Goal: Transaction & Acquisition: Book appointment/travel/reservation

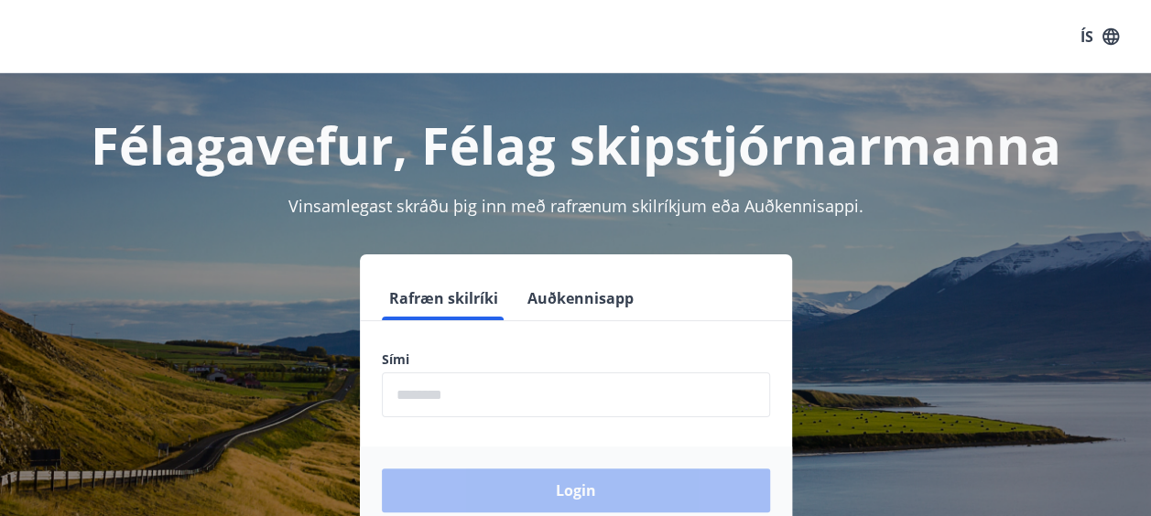
click at [523, 408] on input "phone" at bounding box center [576, 395] width 388 height 45
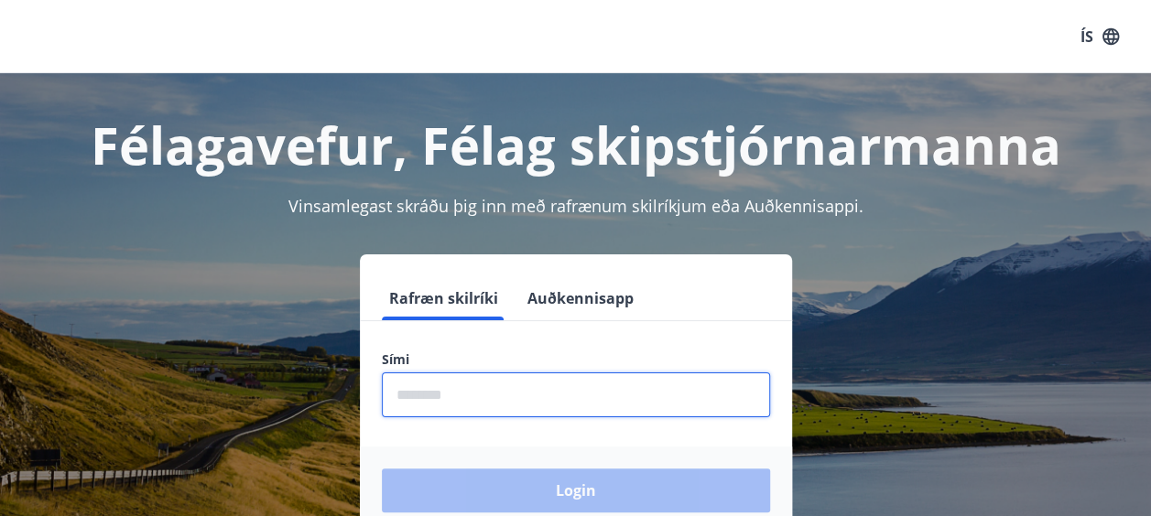
type input "********"
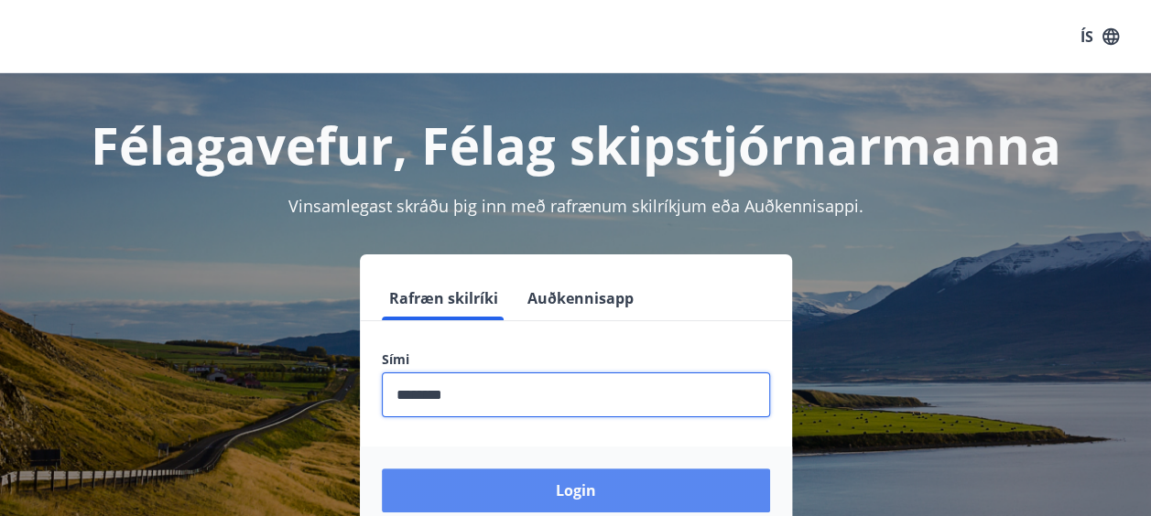
click at [560, 492] on button "Login" at bounding box center [576, 491] width 388 height 44
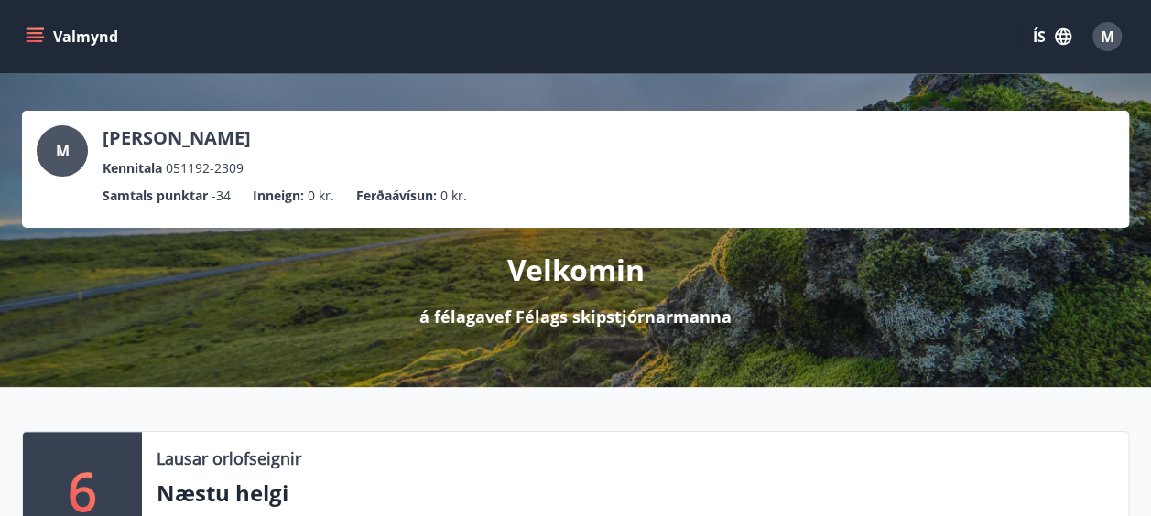
click at [38, 33] on icon "menu" at bounding box center [35, 33] width 16 height 2
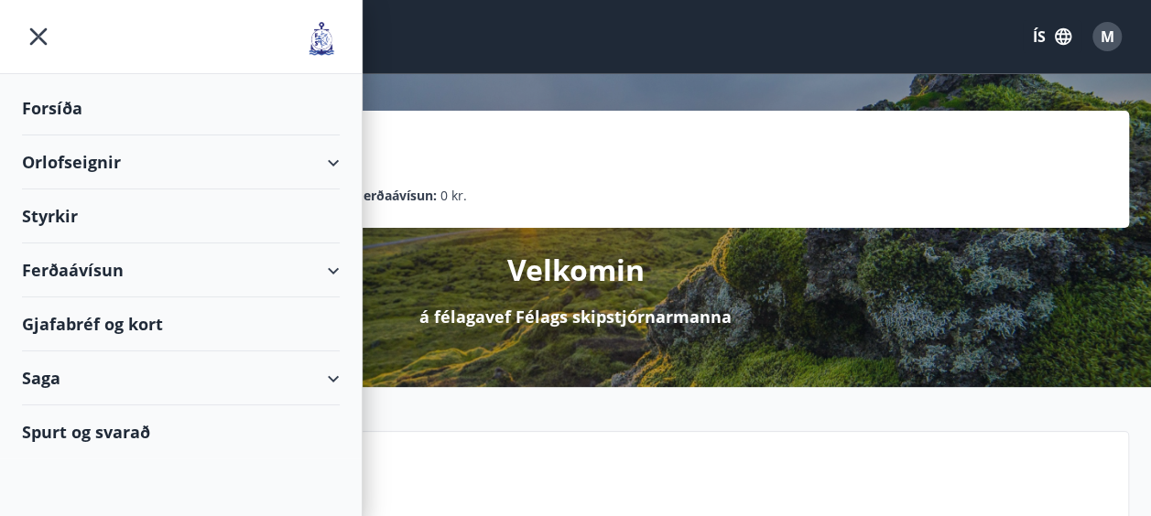
click at [117, 168] on div "Orlofseignir" at bounding box center [181, 162] width 318 height 54
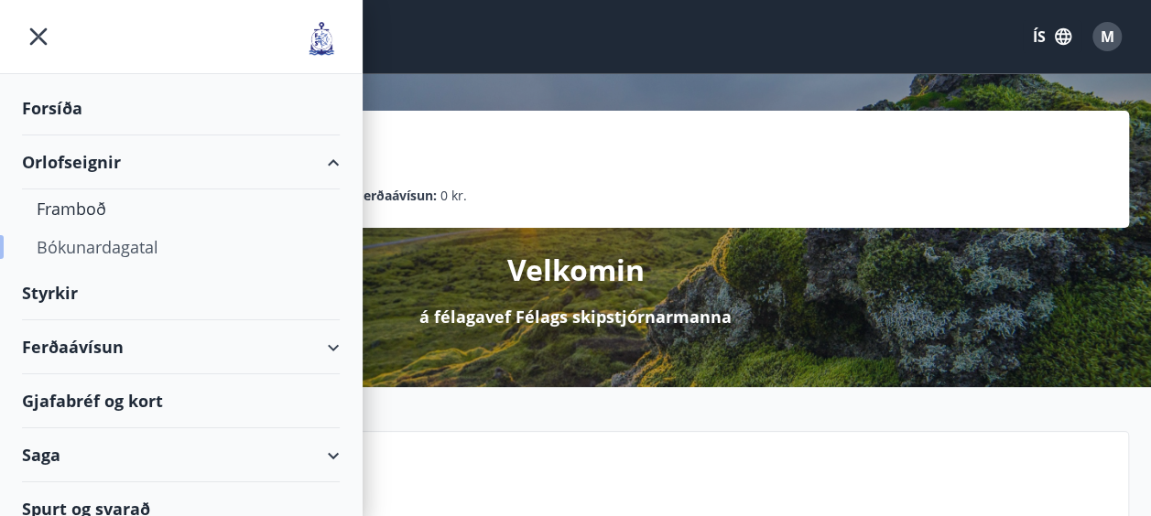
click at [114, 256] on div "Bókunardagatal" at bounding box center [181, 247] width 288 height 38
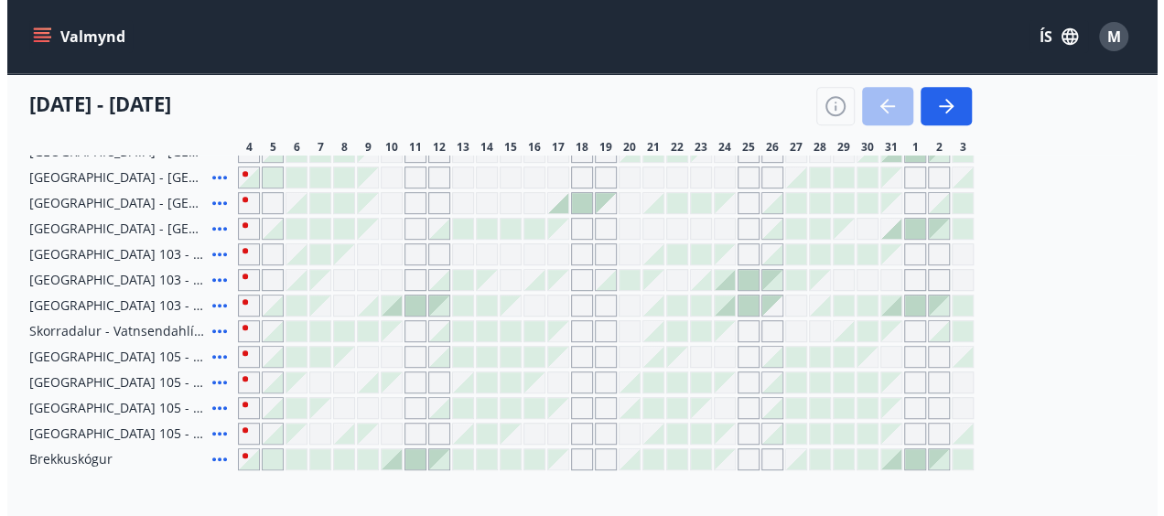
scroll to position [397, 0]
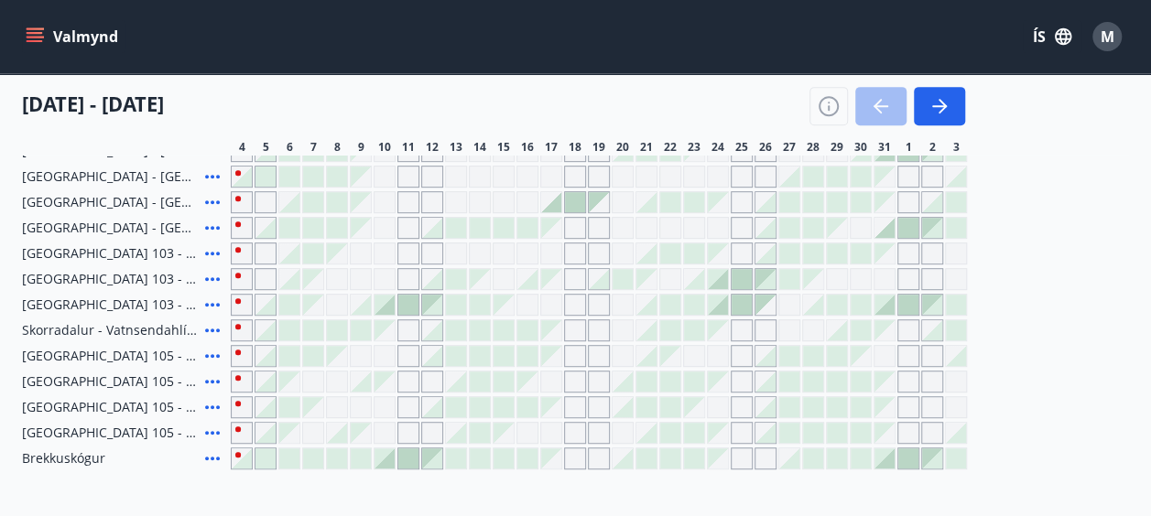
click at [214, 459] on icon at bounding box center [212, 459] width 22 height 22
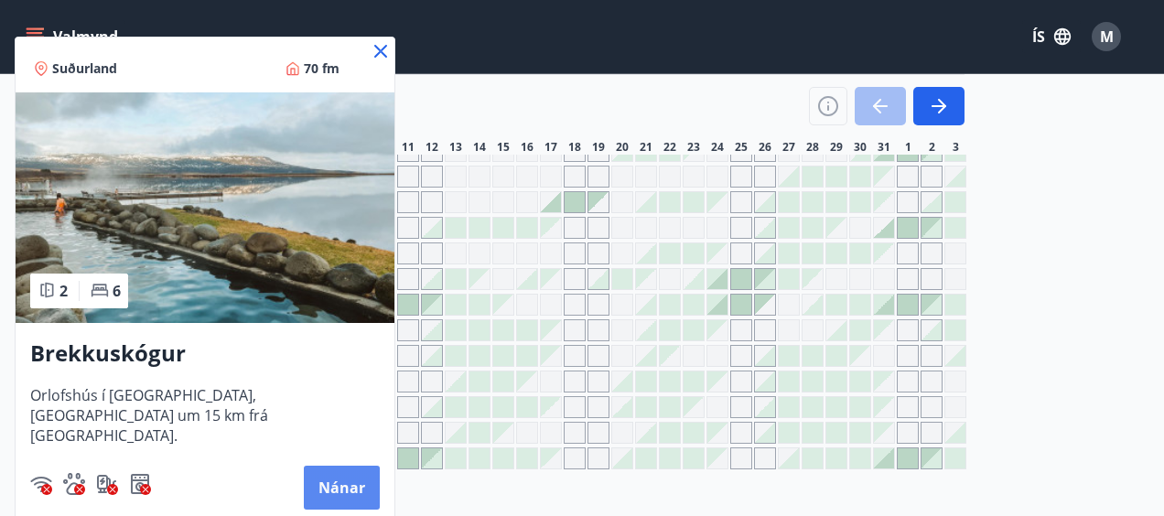
drag, startPoint x: 340, startPoint y: 491, endPoint x: 321, endPoint y: 487, distance: 18.7
click at [321, 487] on button "Nánar" at bounding box center [342, 488] width 76 height 44
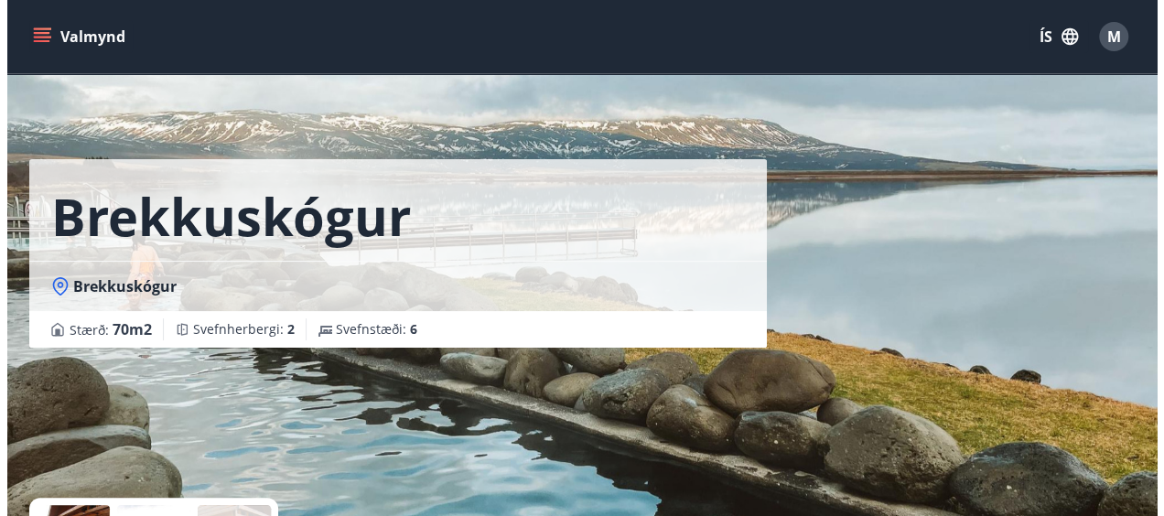
scroll to position [243, 0]
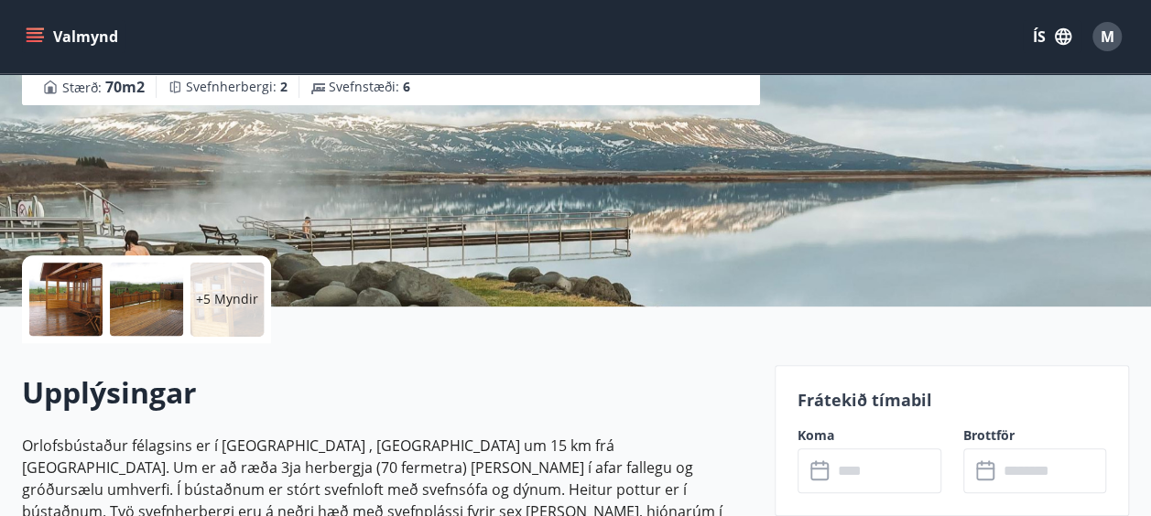
click at [456, 251] on div "Brekkuskógur Brekkuskógur Stærð : 70 m2 Svefnherbergi : 2 Svefnstæði : 6" at bounding box center [391, 31] width 738 height 549
click at [244, 295] on p "+5 Myndir" at bounding box center [227, 299] width 62 height 18
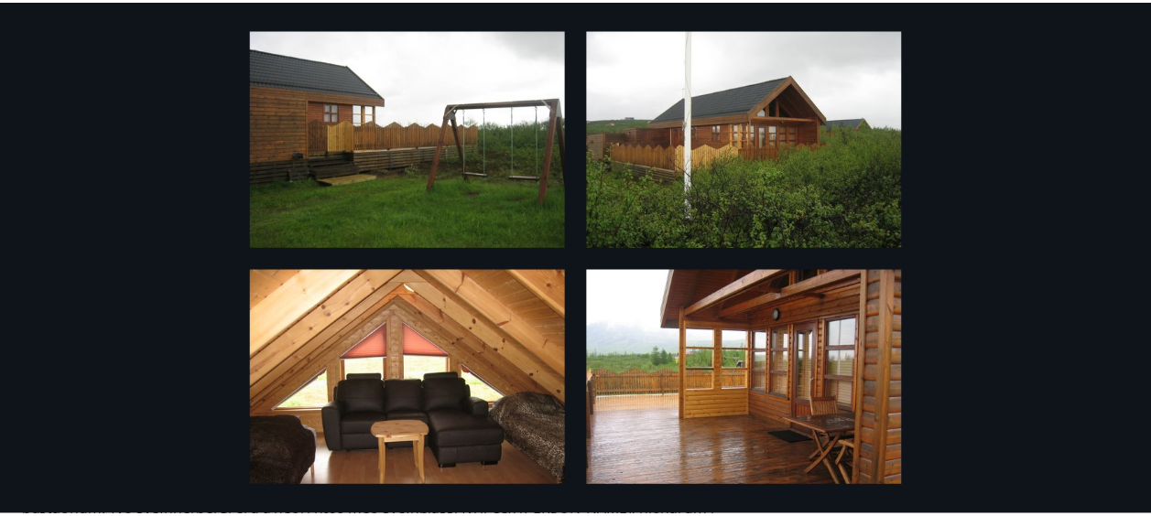
scroll to position [0, 0]
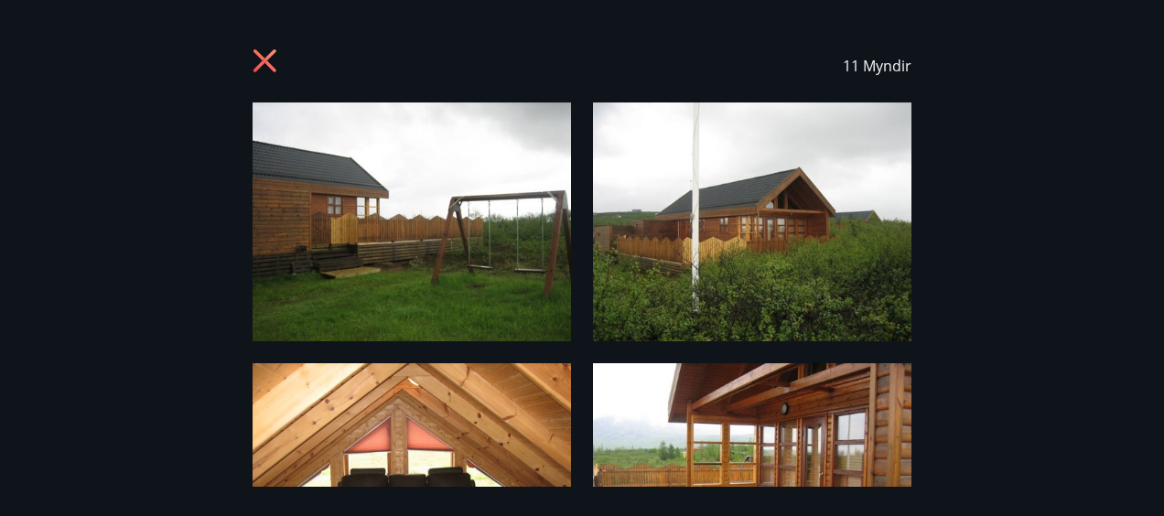
click at [268, 62] on icon at bounding box center [265, 60] width 23 height 23
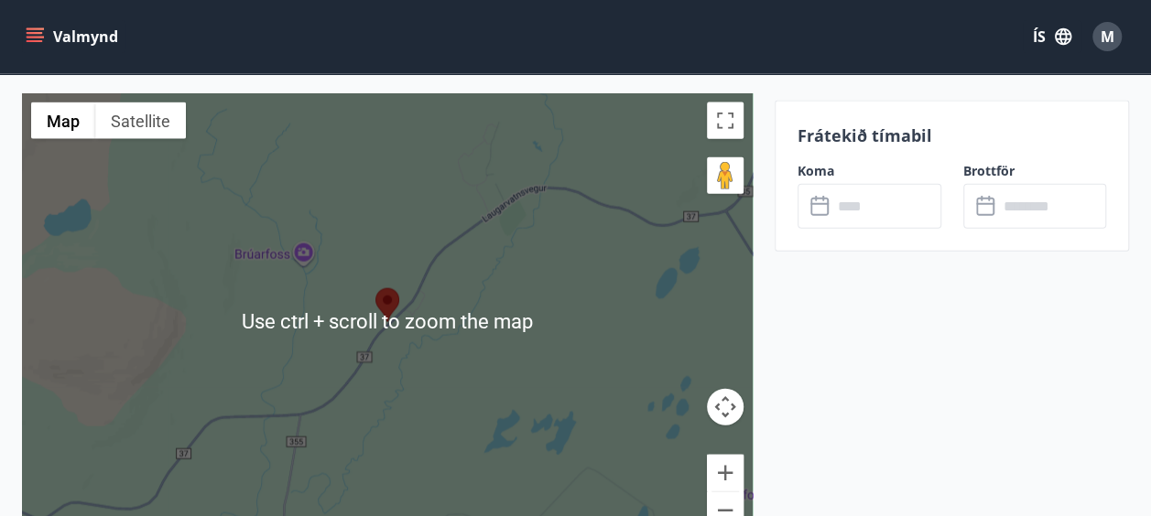
scroll to position [2054, 0]
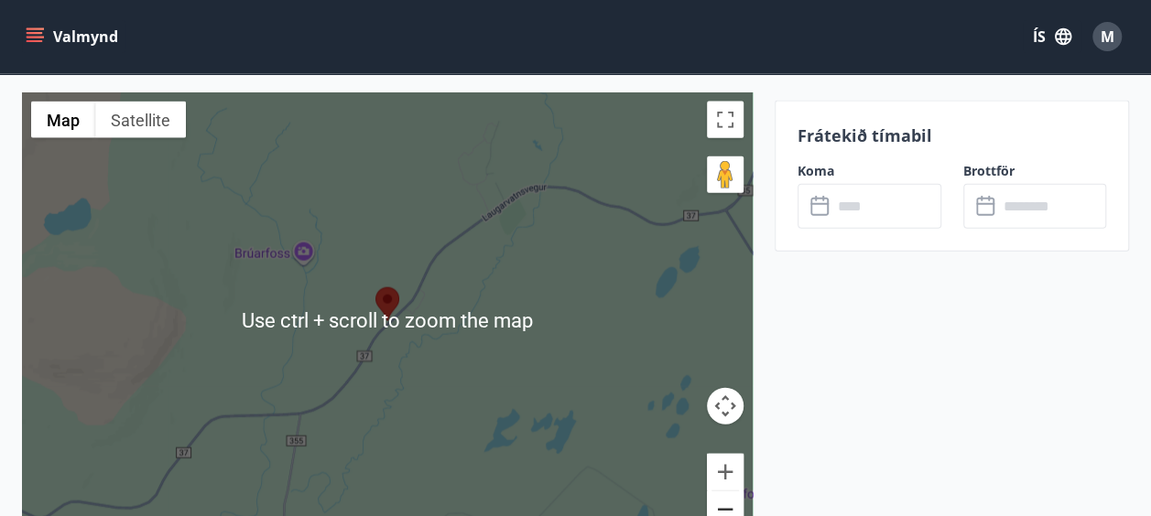
click at [738, 493] on button "Zoom out" at bounding box center [725, 510] width 37 height 37
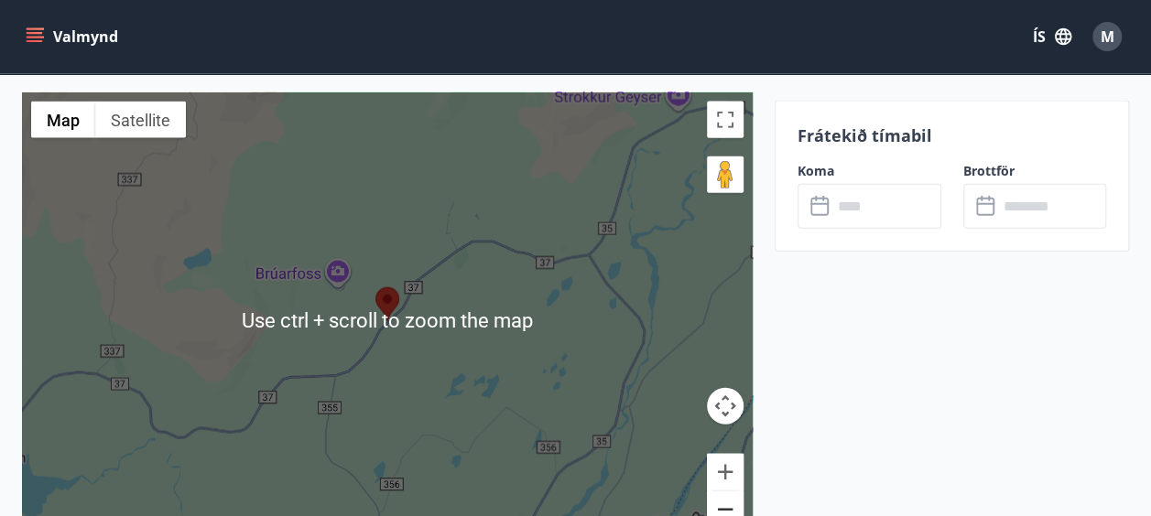
click at [738, 493] on button "Zoom out" at bounding box center [725, 510] width 37 height 37
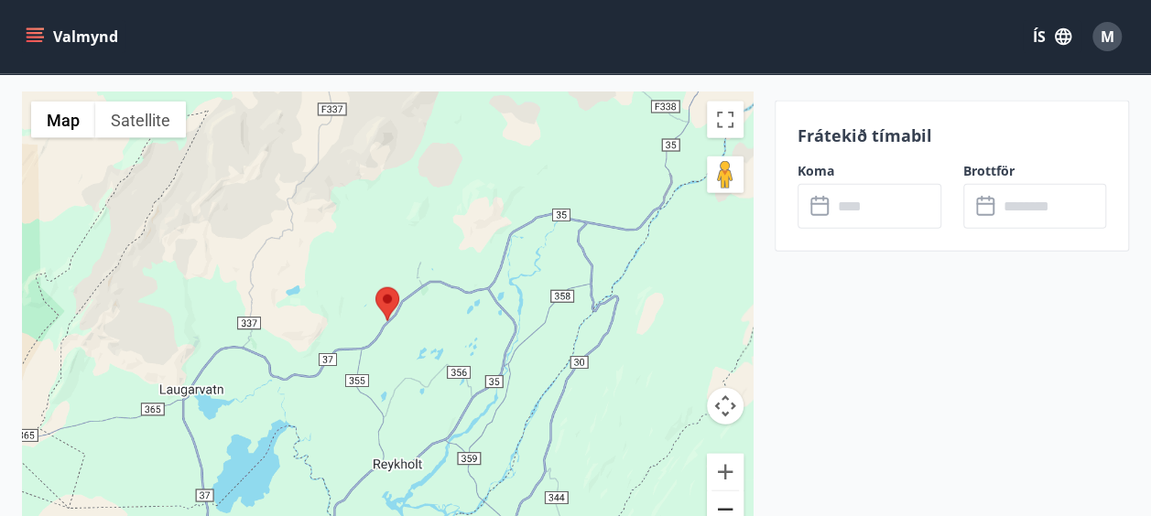
click at [738, 493] on button "Zoom out" at bounding box center [725, 510] width 37 height 37
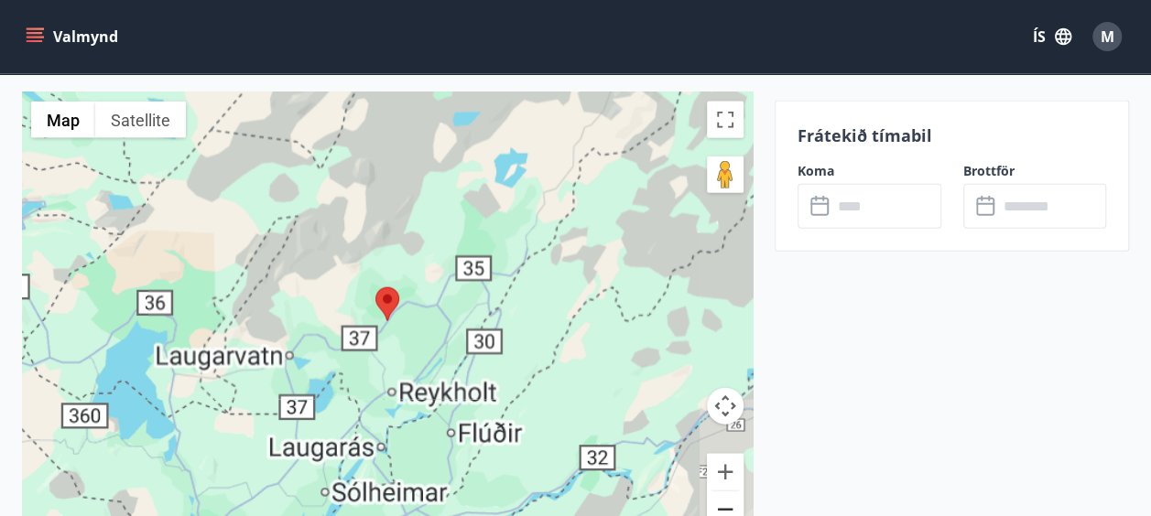
click at [738, 493] on button "Zoom out" at bounding box center [725, 510] width 37 height 37
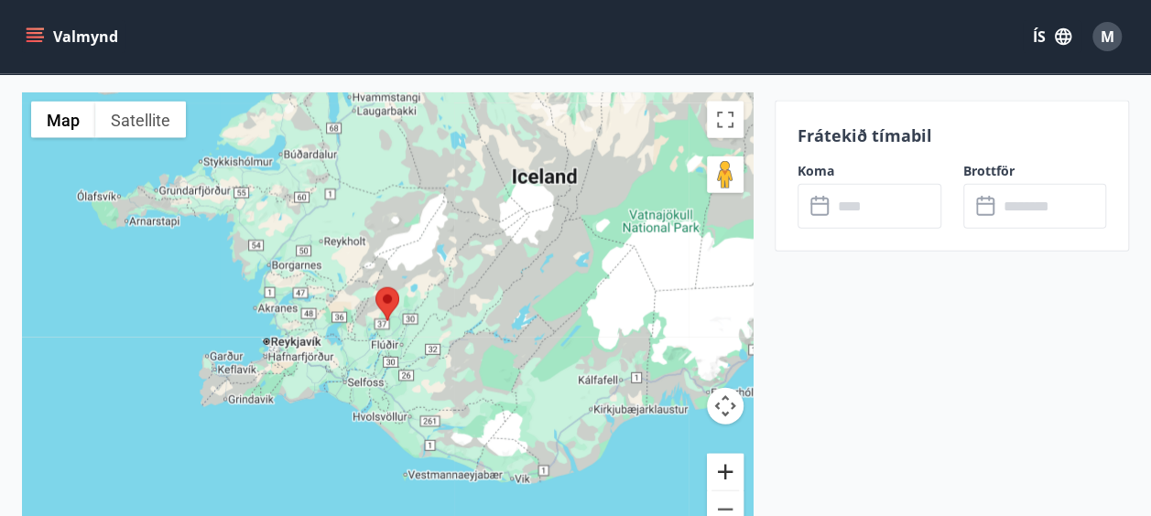
click at [731, 454] on button "Zoom in" at bounding box center [725, 472] width 37 height 37
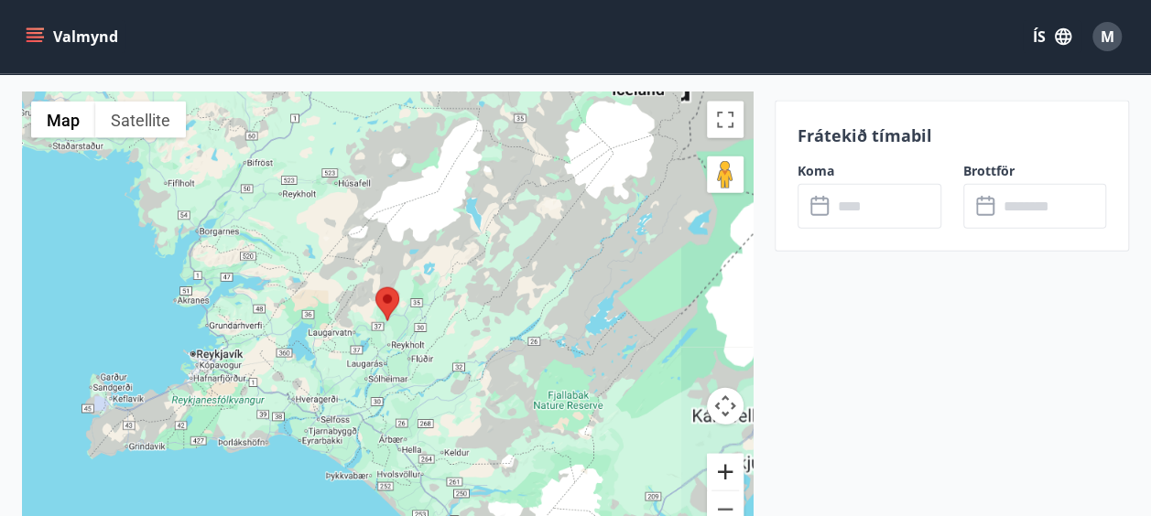
click at [731, 454] on button "Zoom in" at bounding box center [725, 472] width 37 height 37
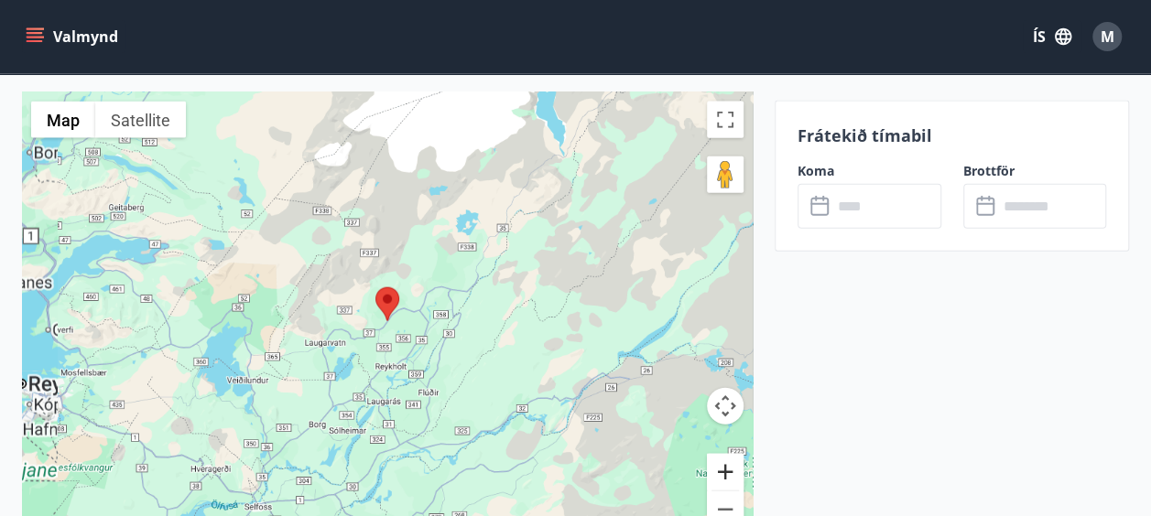
click at [731, 454] on button "Zoom in" at bounding box center [725, 472] width 37 height 37
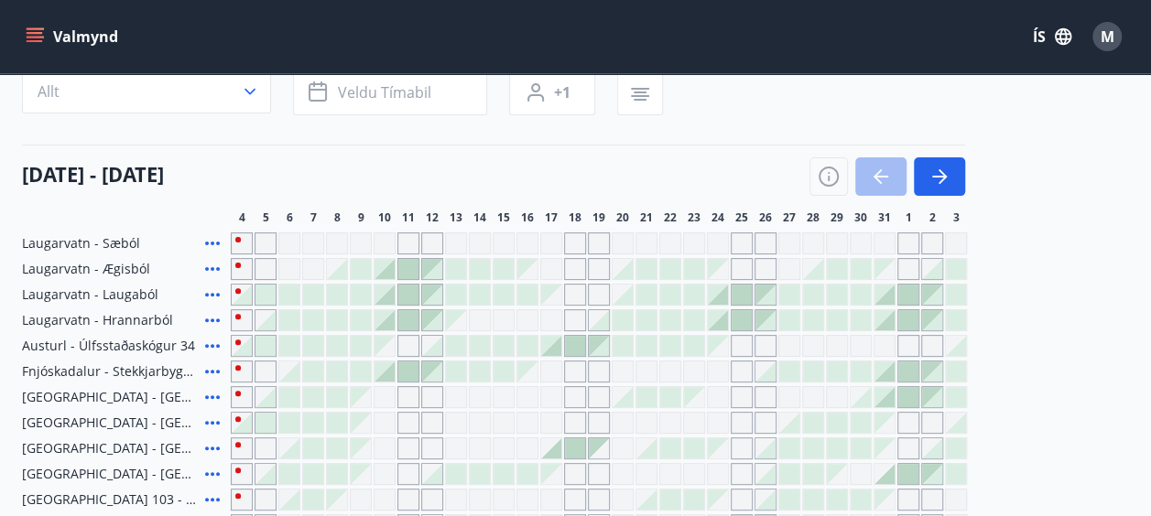
scroll to position [152, 0]
click at [210, 341] on icon at bounding box center [212, 345] width 22 height 22
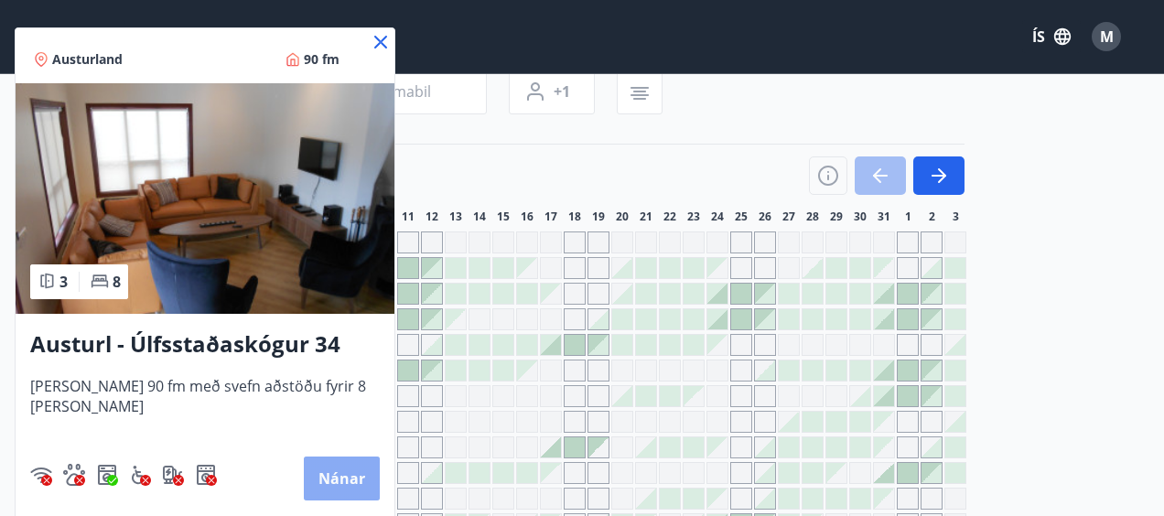
click at [315, 476] on button "Nánar" at bounding box center [342, 479] width 76 height 44
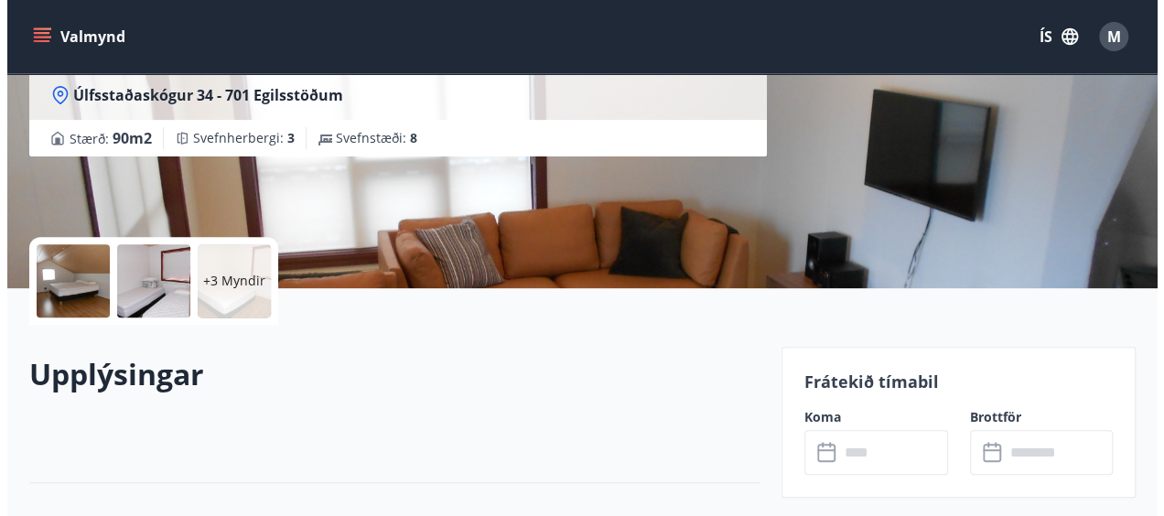
scroll to position [262, 0]
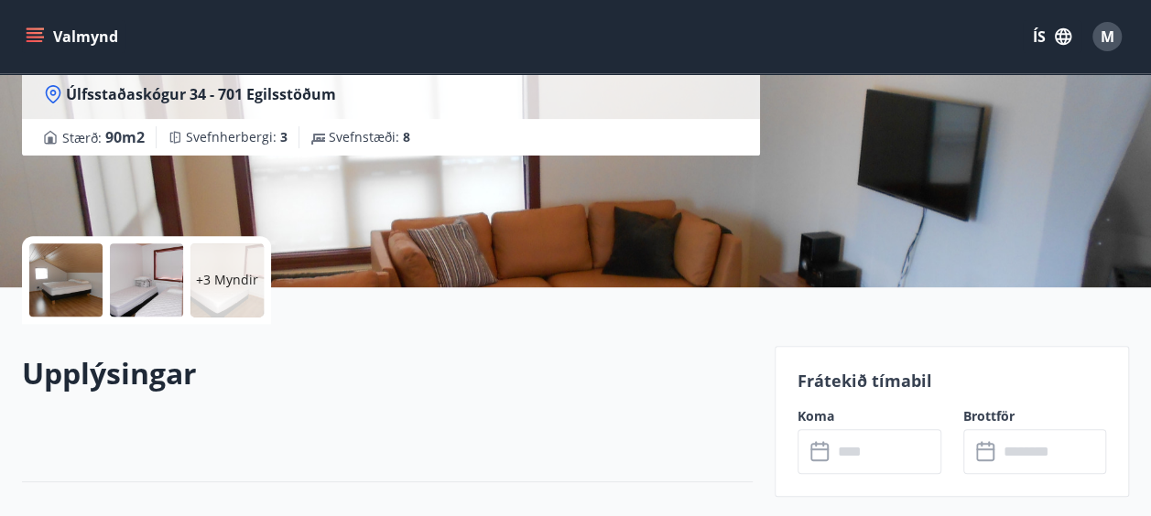
click at [235, 269] on div "+3 Myndir" at bounding box center [226, 280] width 73 height 73
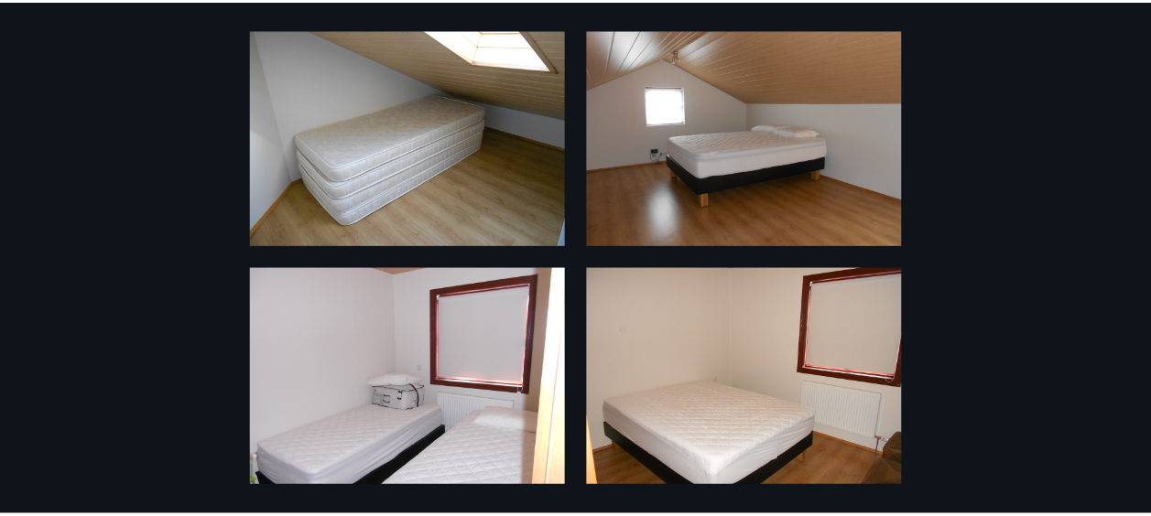
scroll to position [0, 0]
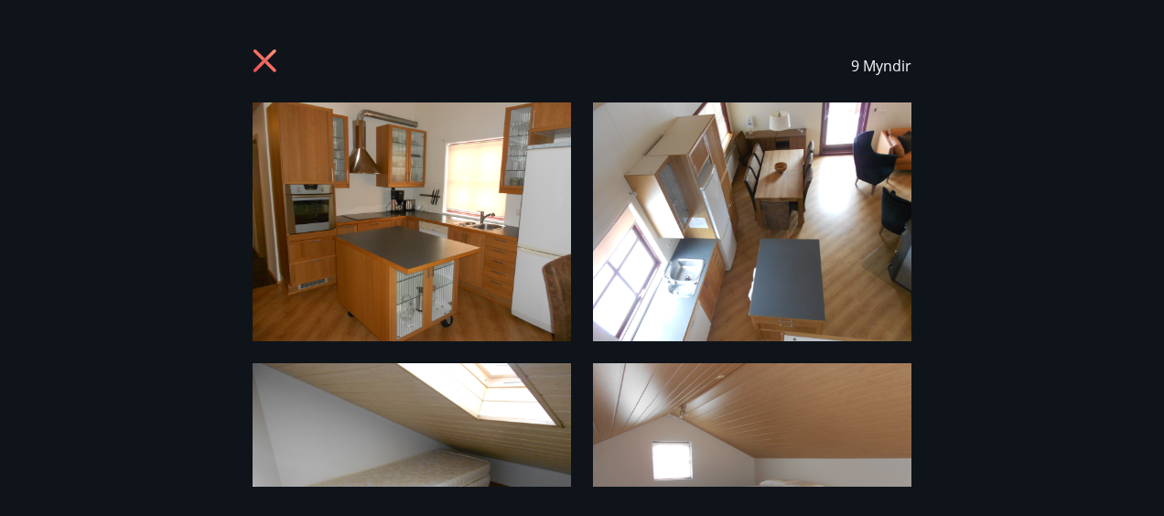
click at [258, 60] on icon at bounding box center [267, 63] width 29 height 29
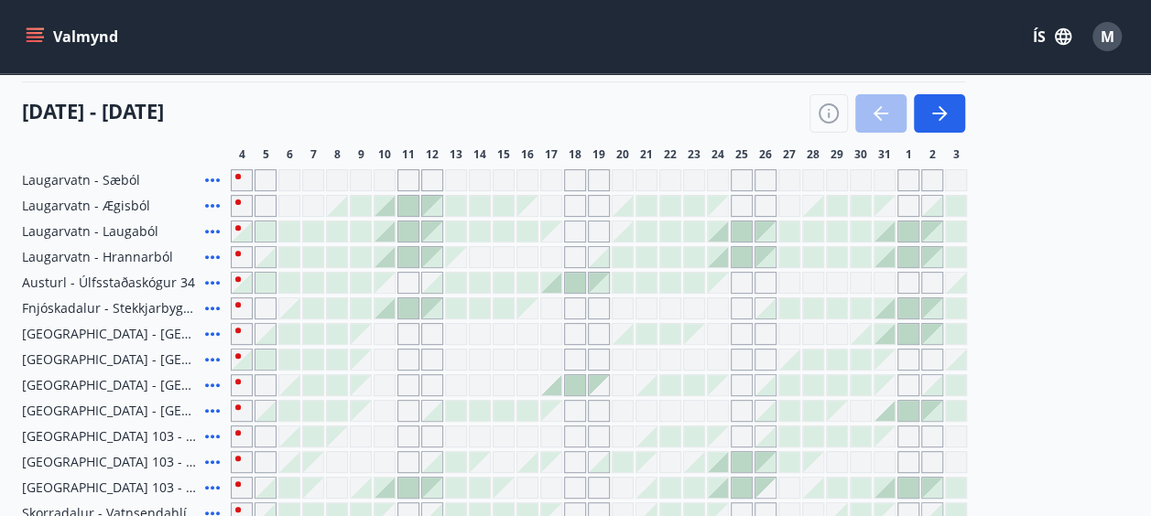
scroll to position [218, 0]
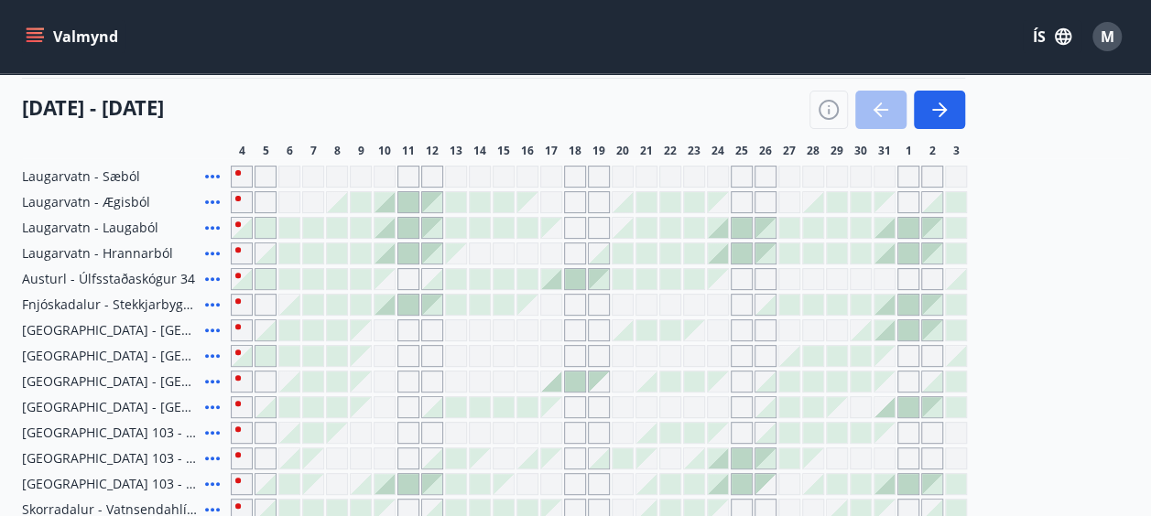
click at [205, 277] on icon at bounding box center [212, 279] width 15 height 4
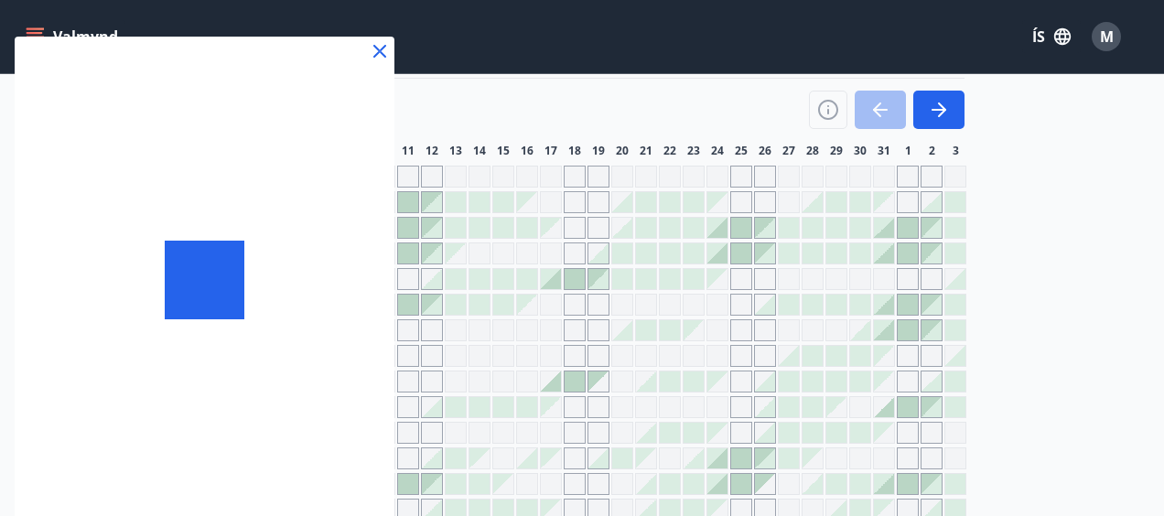
click at [215, 278] on div at bounding box center [205, 280] width 380 height 487
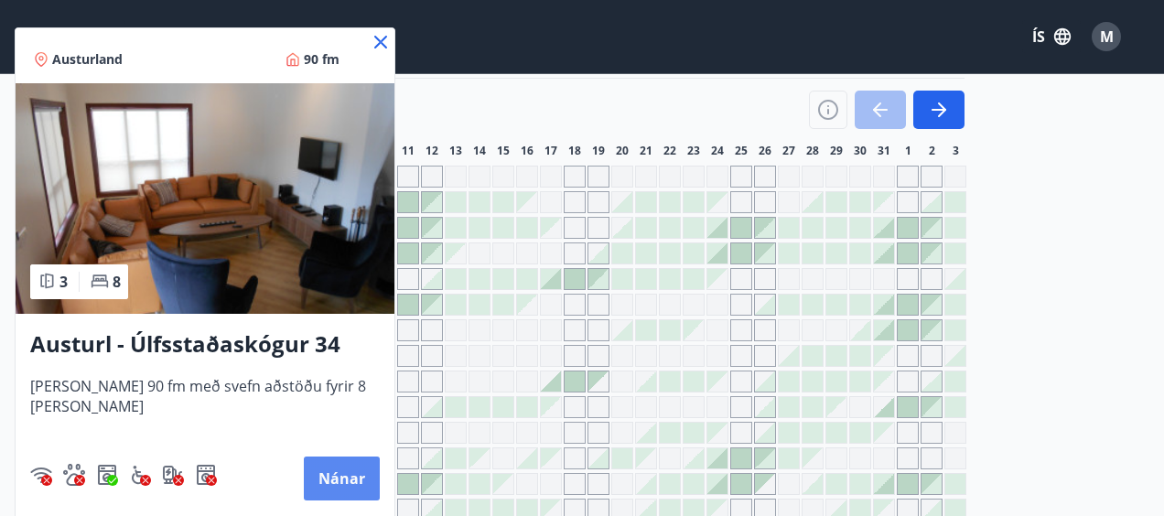
click at [331, 478] on button "Nánar" at bounding box center [342, 479] width 76 height 44
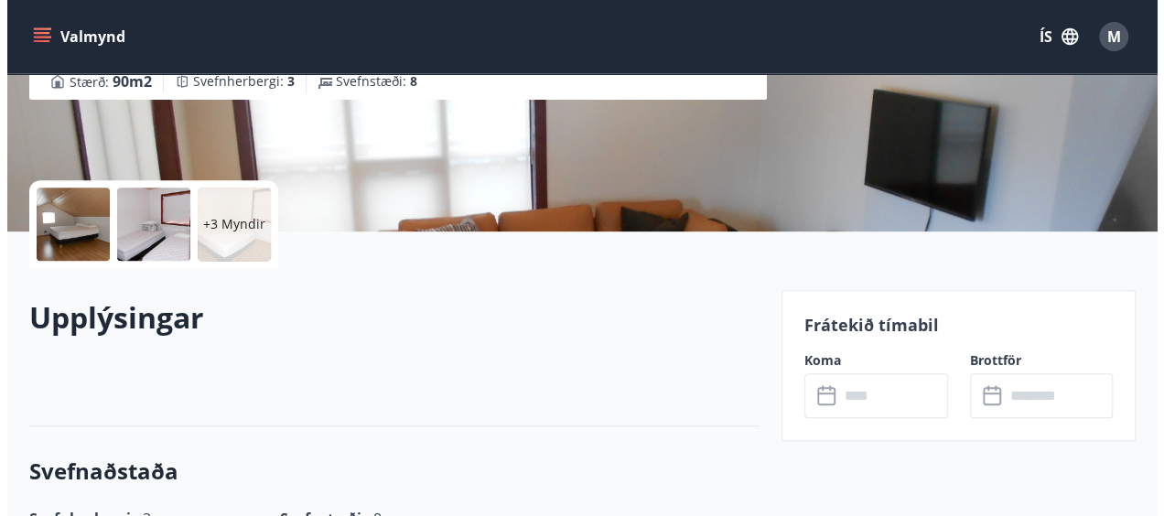
scroll to position [315, 0]
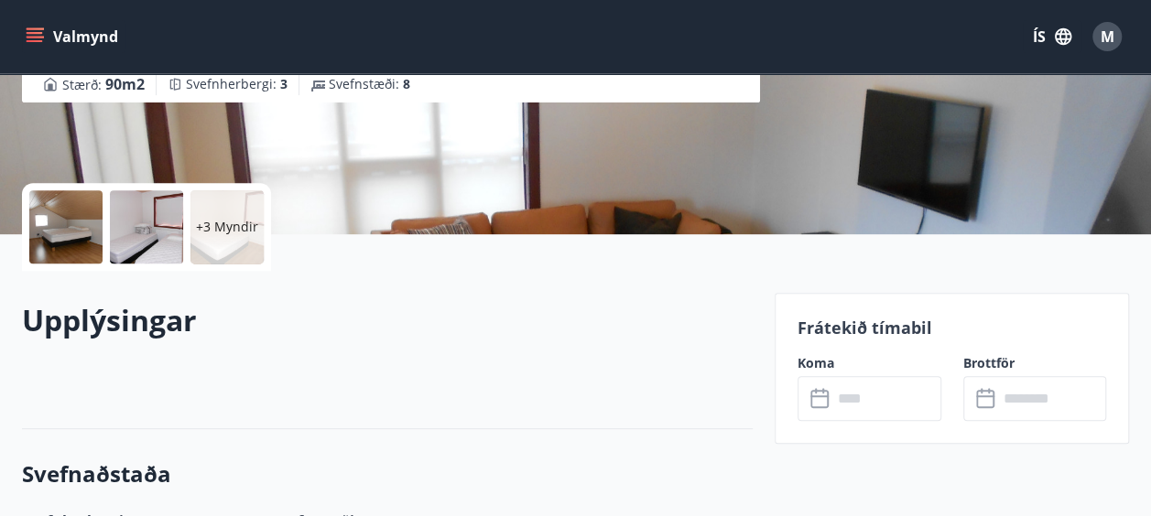
click at [241, 227] on p "+3 Myndir" at bounding box center [227, 227] width 62 height 18
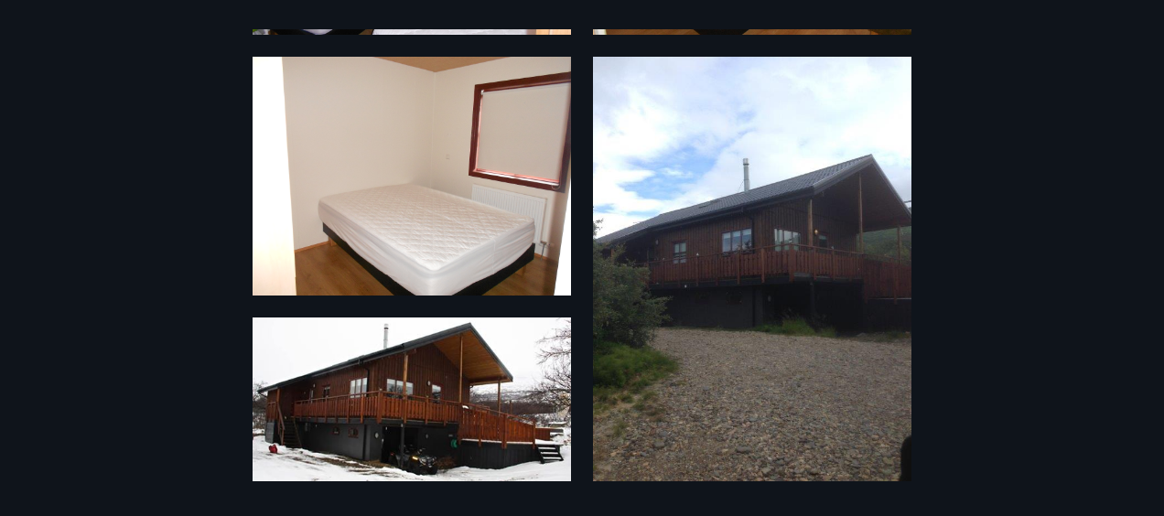
scroll to position [0, 0]
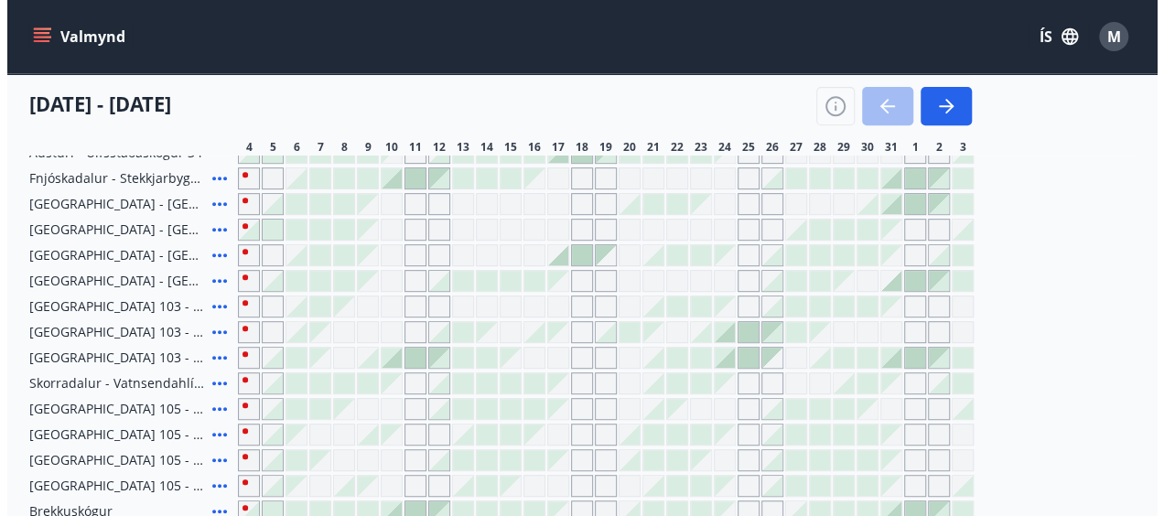
scroll to position [343, 0]
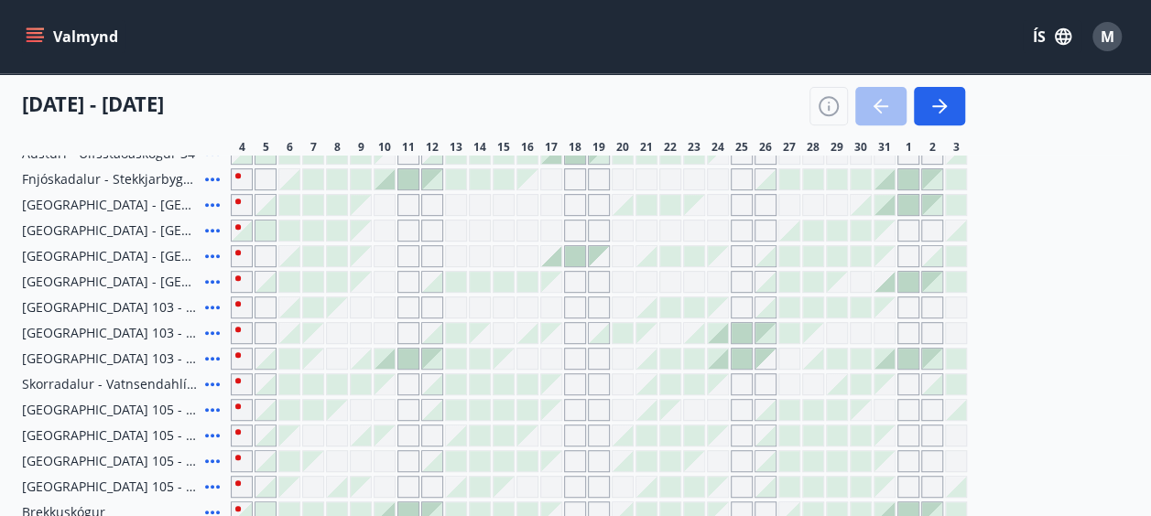
click at [222, 383] on icon at bounding box center [212, 385] width 22 height 22
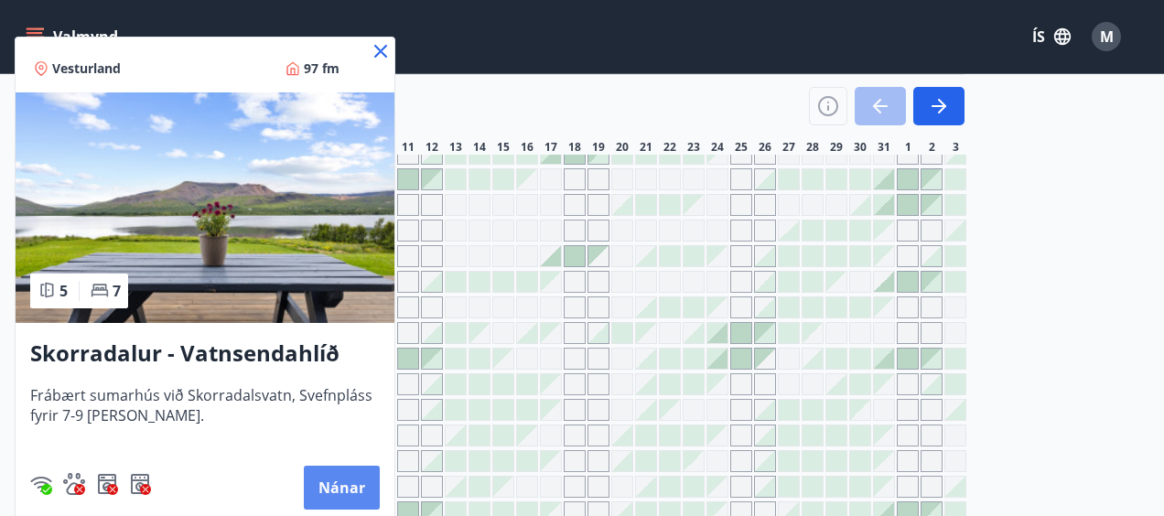
click at [348, 494] on button "Nánar" at bounding box center [342, 488] width 76 height 44
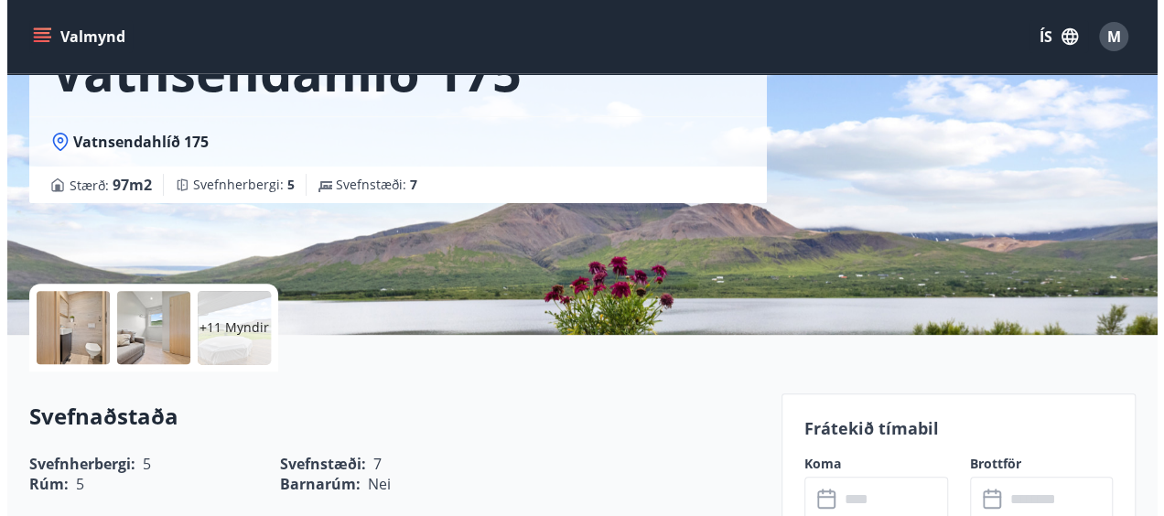
scroll to position [225, 0]
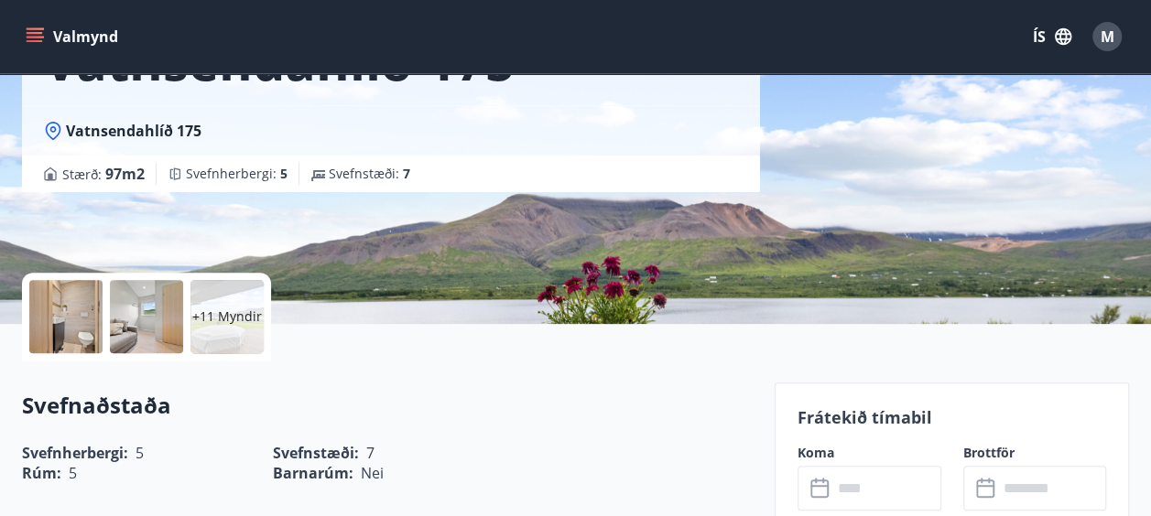
click at [237, 295] on div "+11 Myndir" at bounding box center [226, 316] width 73 height 73
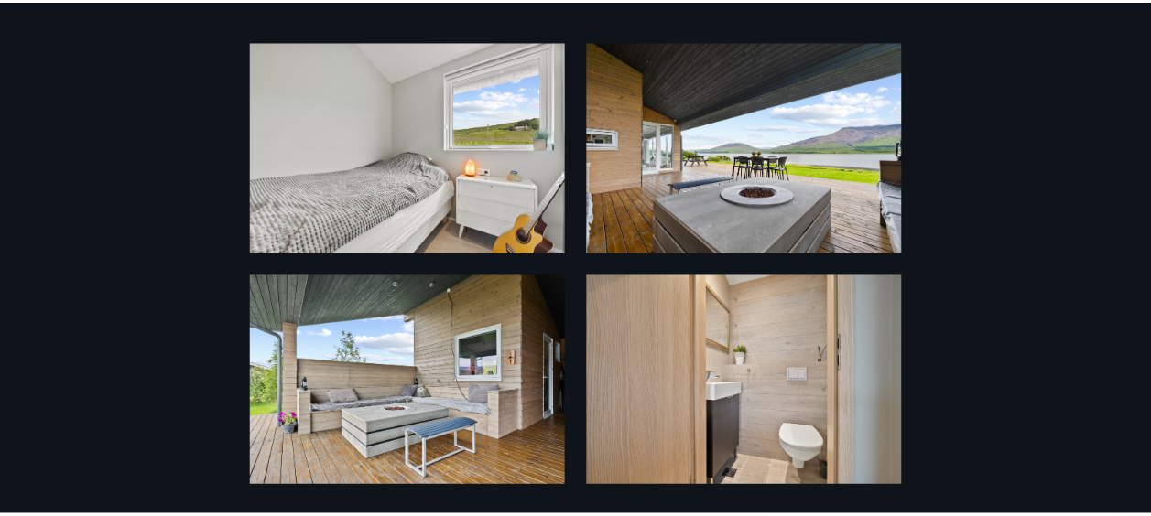
scroll to position [0, 0]
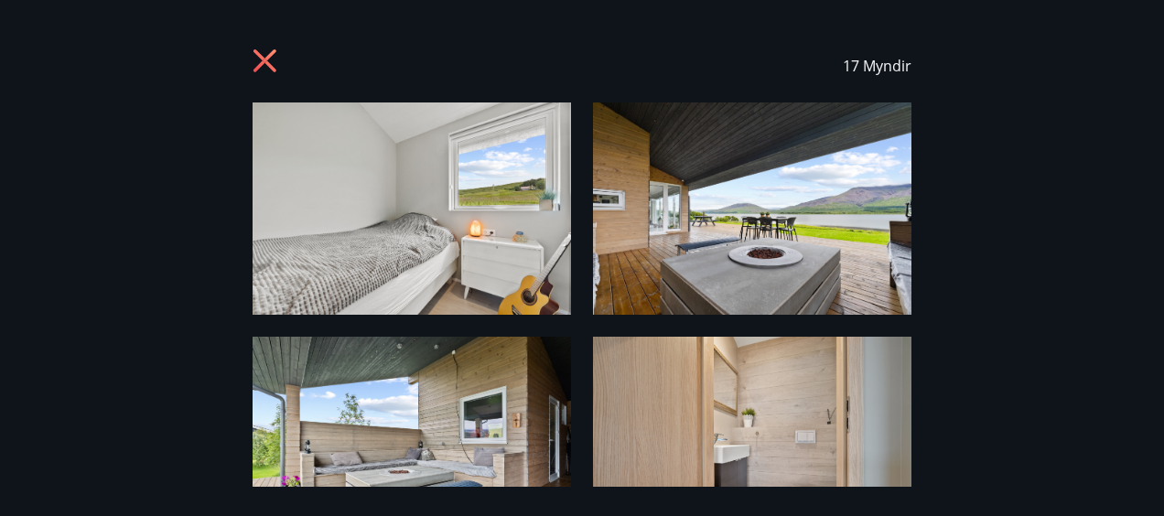
click at [267, 58] on icon at bounding box center [265, 60] width 23 height 23
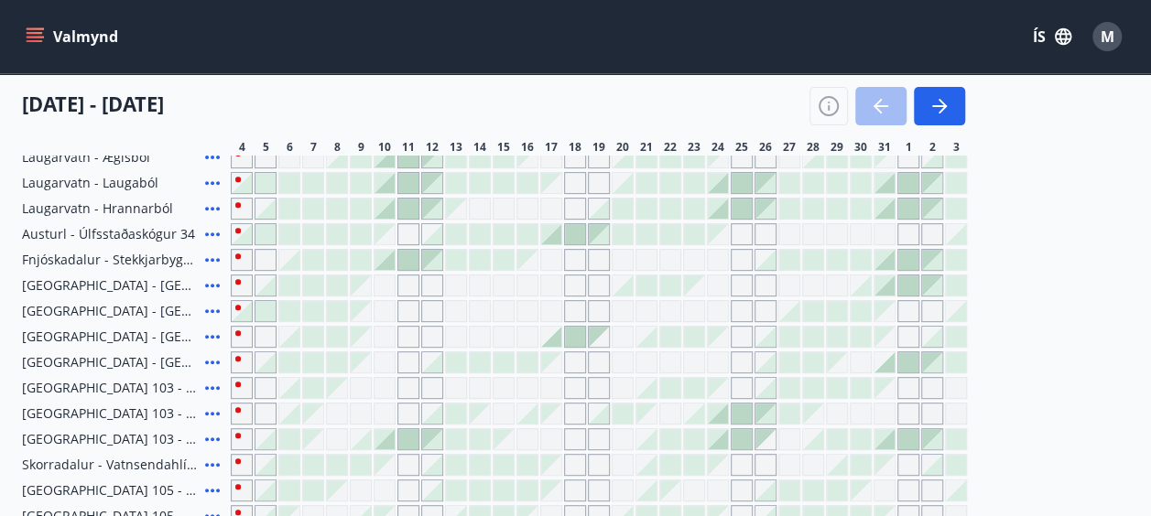
scroll to position [388, 0]
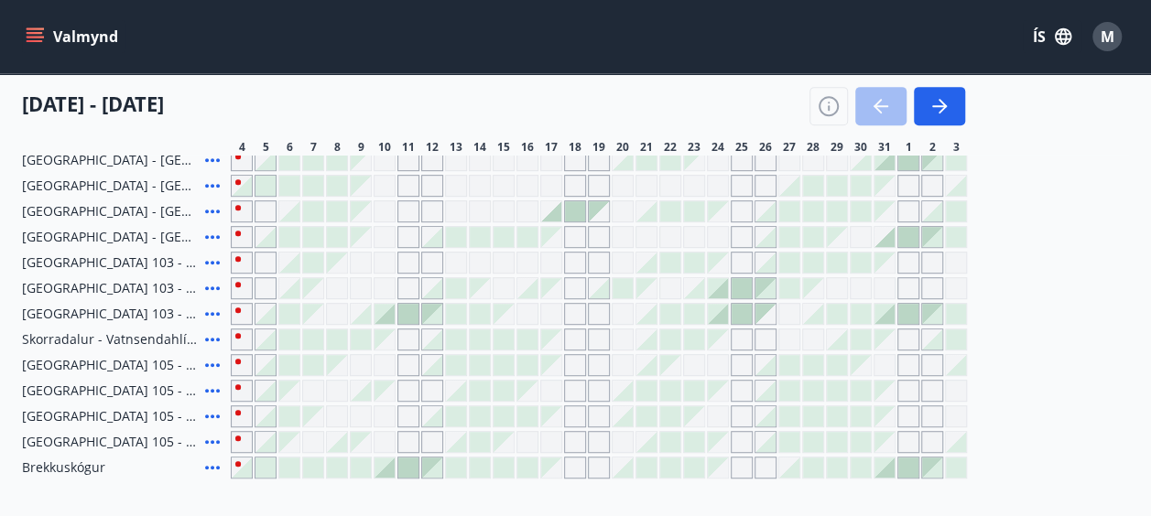
click at [556, 337] on div "Gráir dagar eru ekki bókanlegir" at bounding box center [551, 340] width 20 height 20
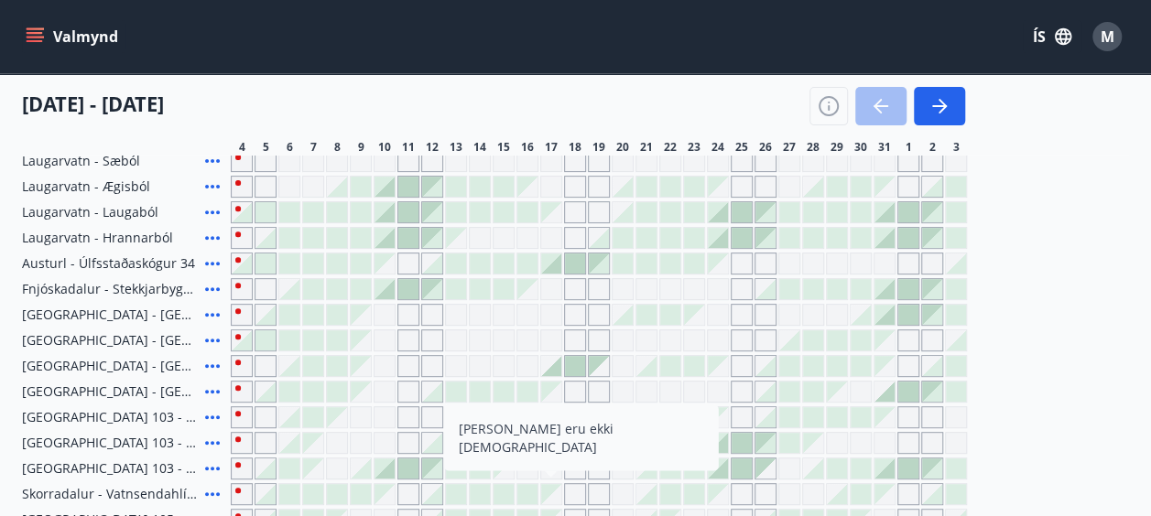
scroll to position [231, 0]
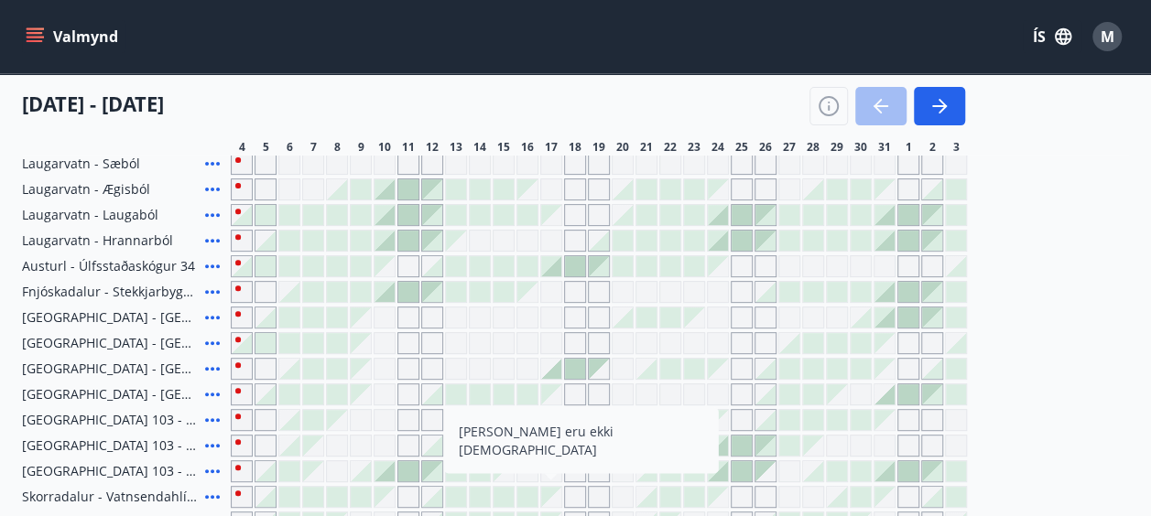
click at [211, 269] on icon at bounding box center [212, 266] width 22 height 22
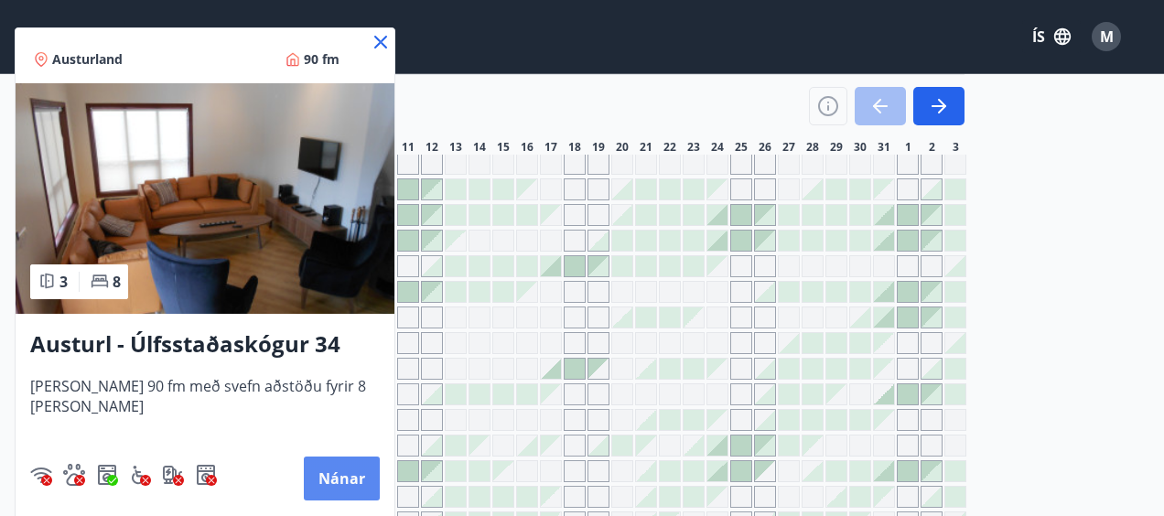
click at [331, 469] on button "Nánar" at bounding box center [342, 479] width 76 height 44
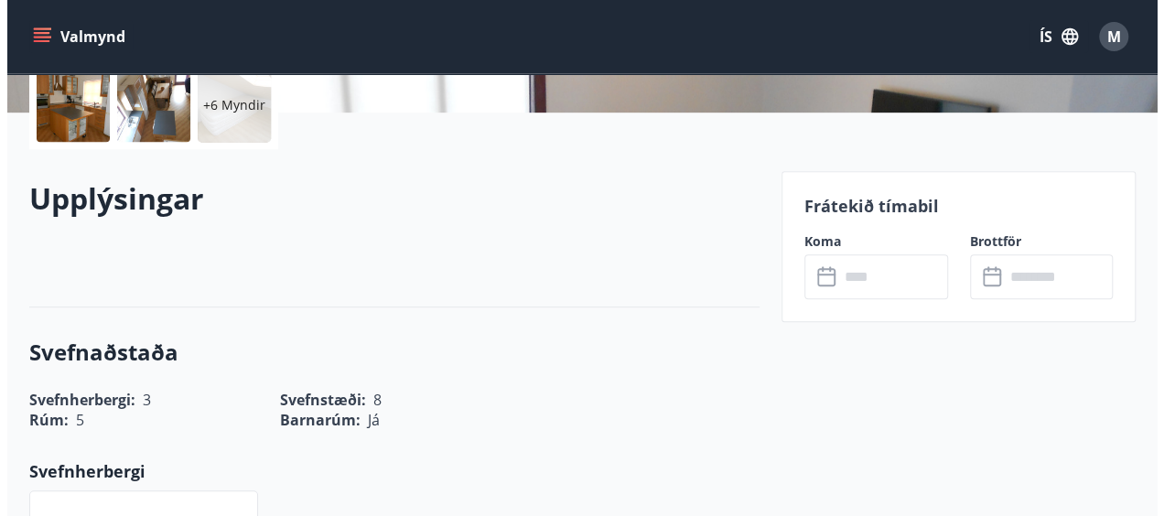
scroll to position [375, 0]
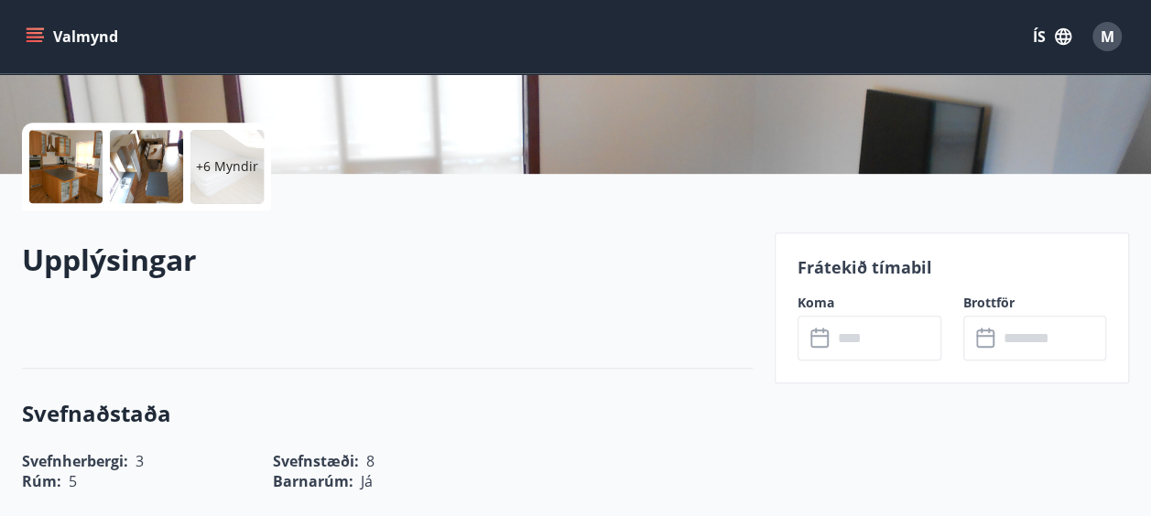
click at [245, 156] on div "+6 Myndir" at bounding box center [226, 166] width 73 height 73
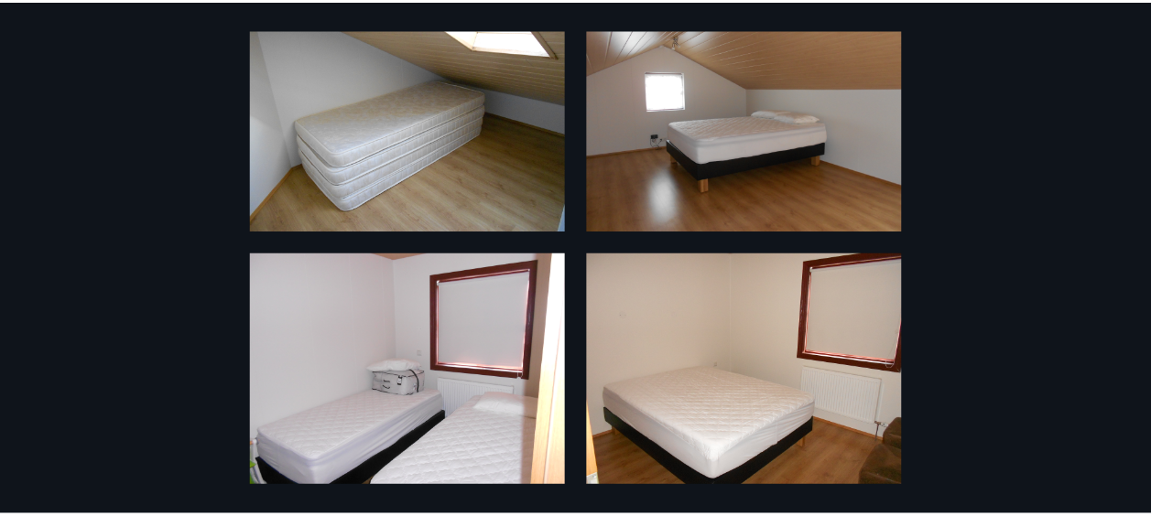
scroll to position [0, 0]
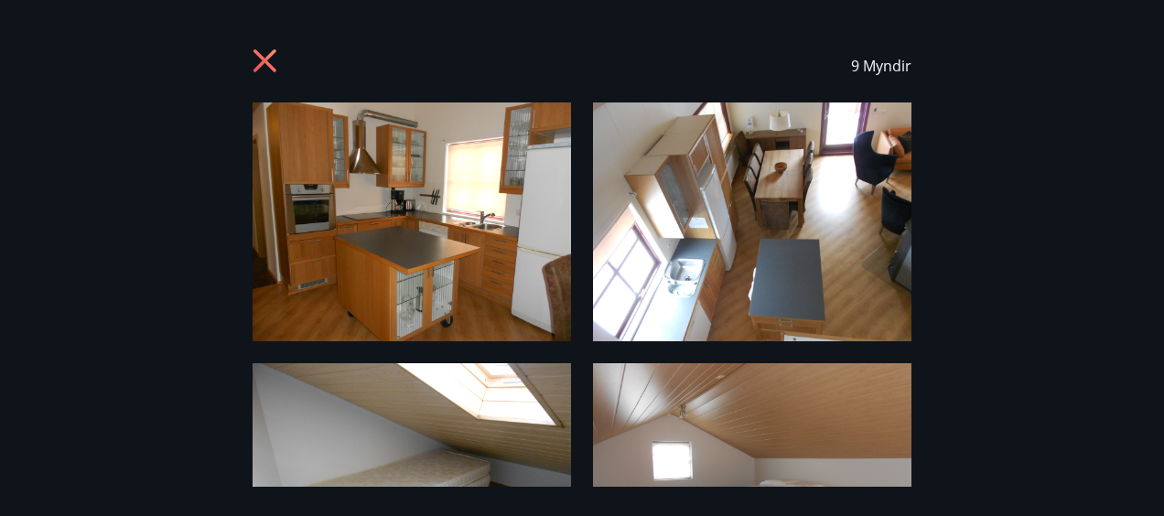
click at [260, 51] on icon at bounding box center [267, 63] width 29 height 29
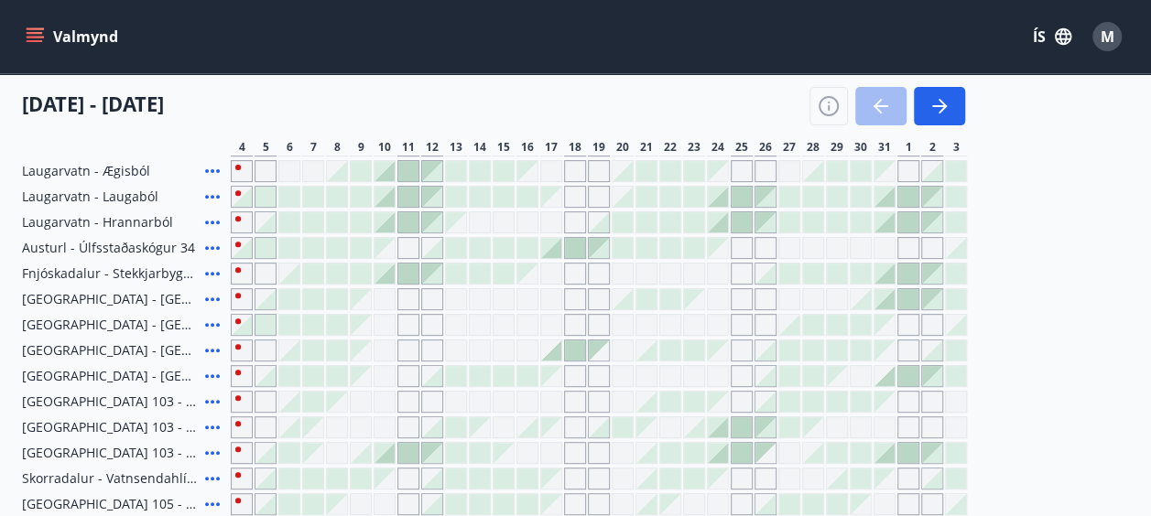
scroll to position [247, 0]
click at [205, 350] on icon at bounding box center [212, 352] width 22 height 22
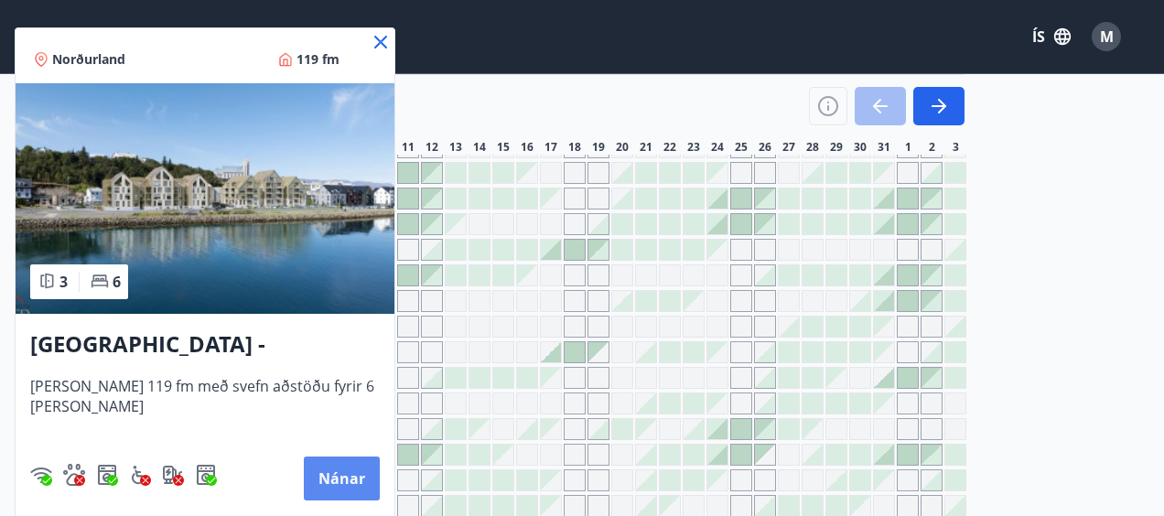
click at [309, 473] on button "Nánar" at bounding box center [342, 479] width 76 height 44
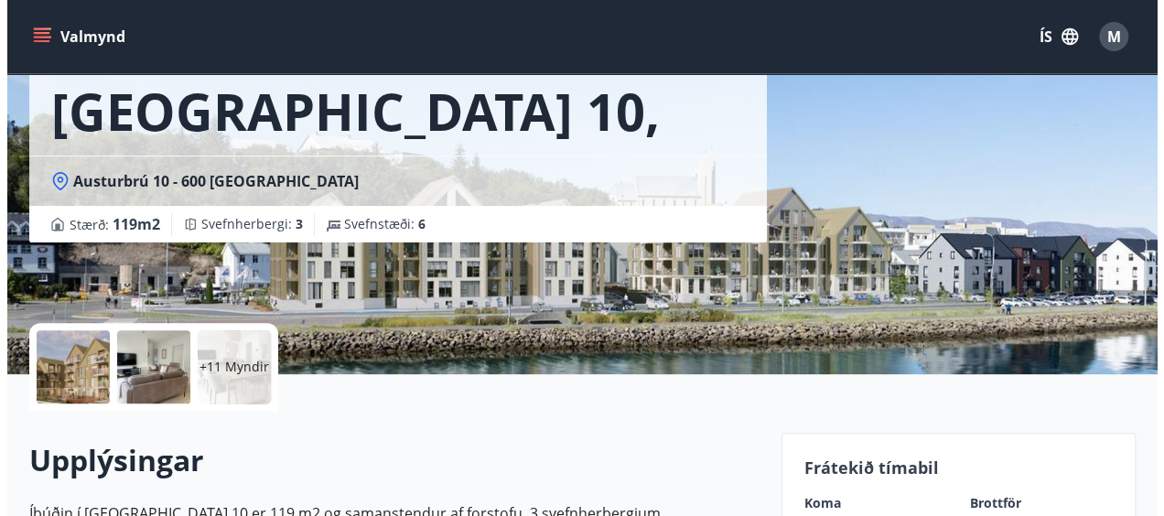
scroll to position [176, 0]
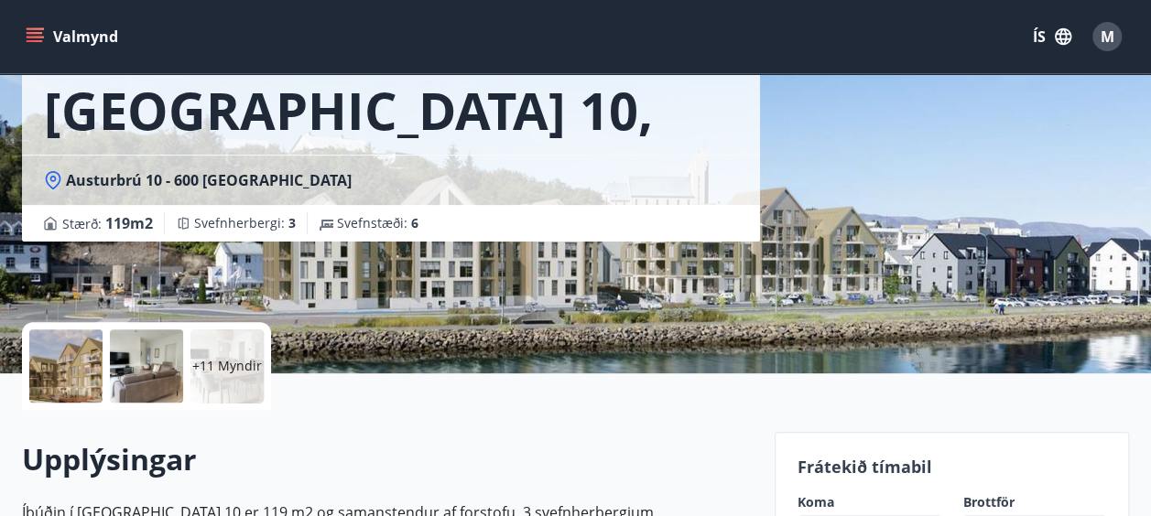
click at [233, 352] on div "+11 Myndir" at bounding box center [226, 366] width 73 height 73
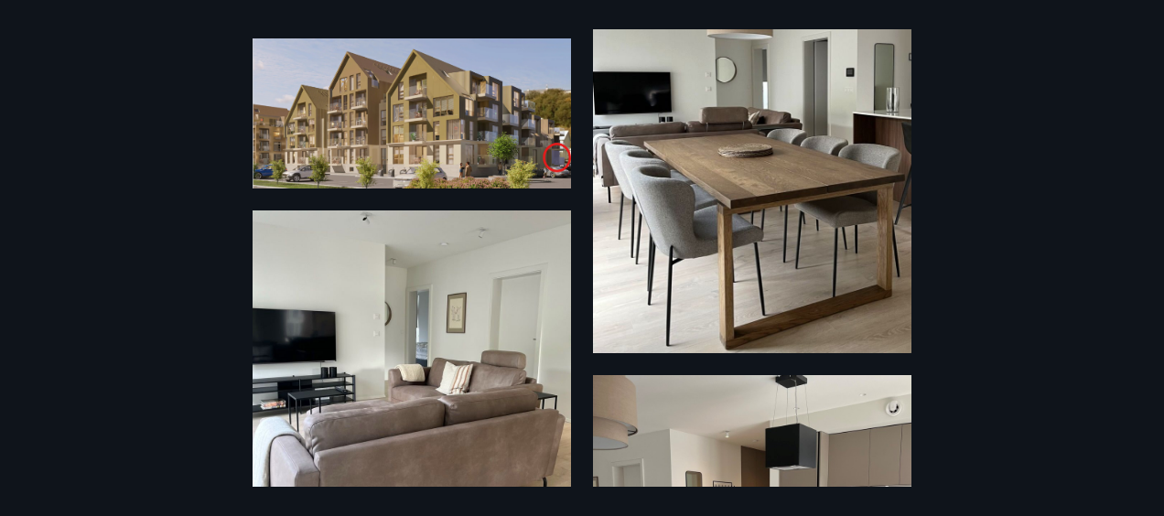
scroll to position [429, 0]
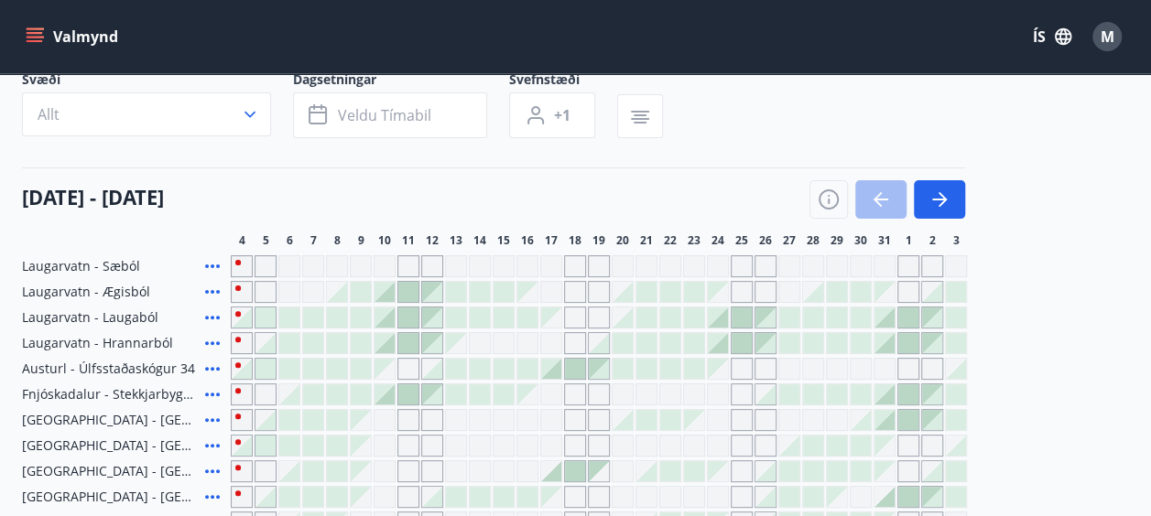
scroll to position [127, 0]
click at [954, 205] on button "button" at bounding box center [939, 200] width 51 height 38
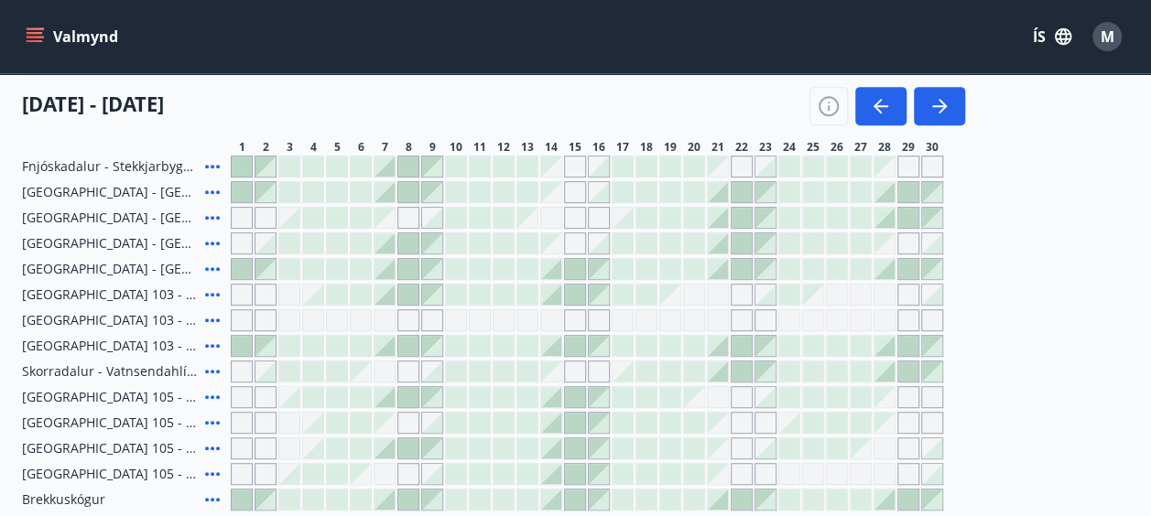
scroll to position [355, 0]
click at [934, 112] on icon "button" at bounding box center [939, 106] width 22 height 22
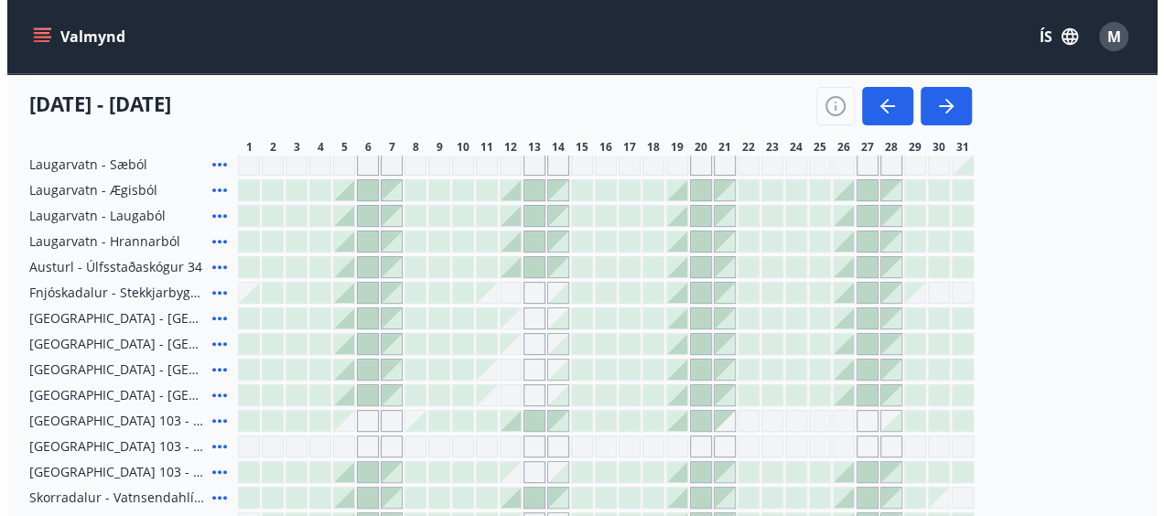
scroll to position [248, 0]
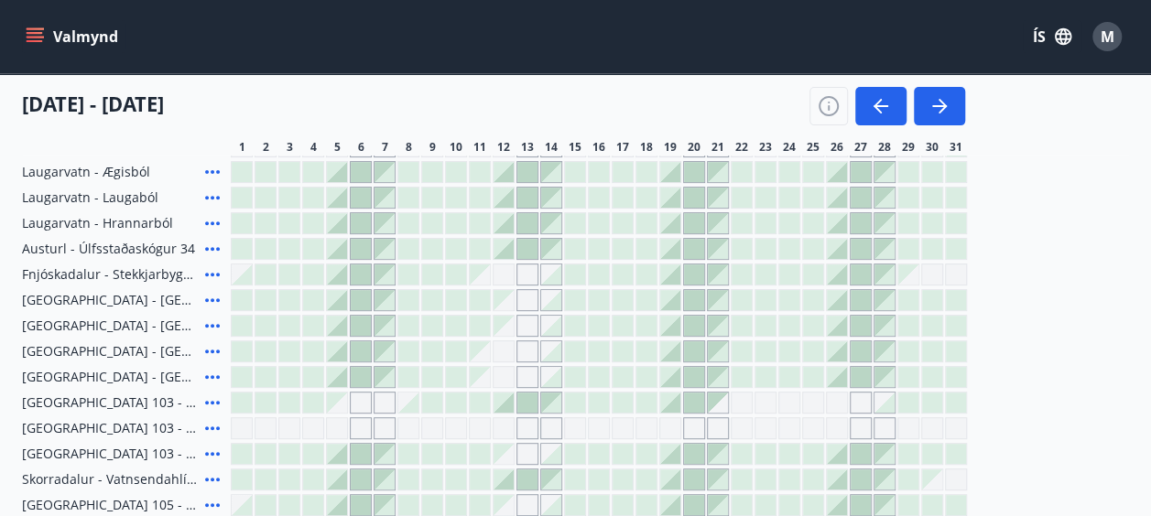
click at [337, 480] on div at bounding box center [337, 480] width 20 height 20
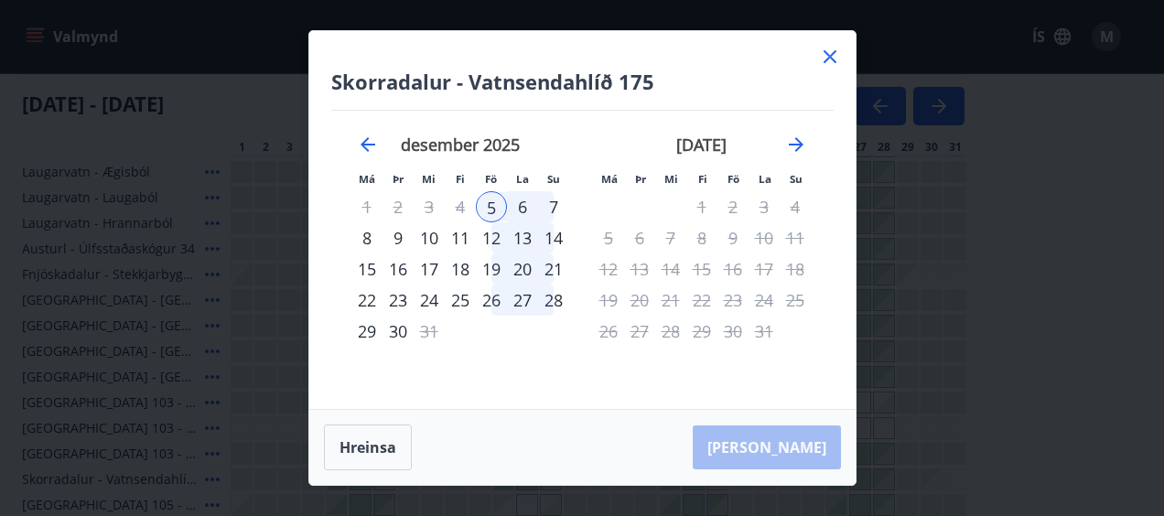
click at [555, 206] on div "7" at bounding box center [553, 206] width 31 height 31
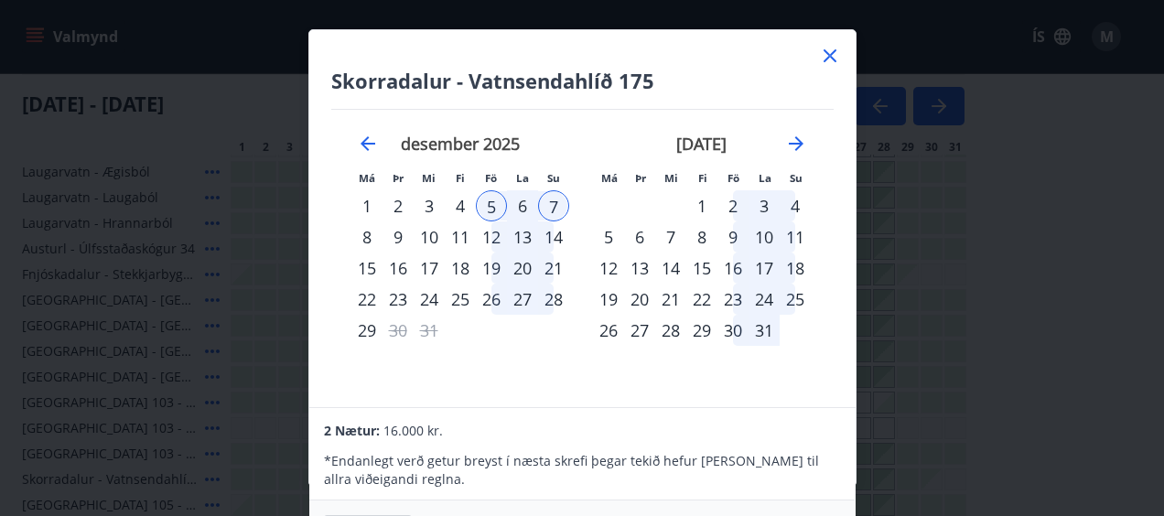
scroll to position [0, 0]
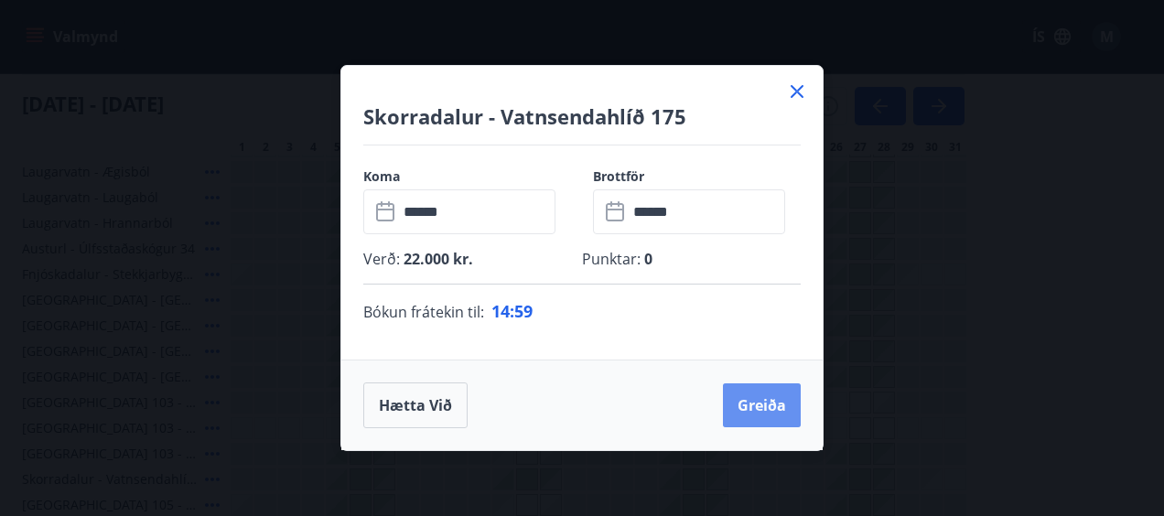
click at [796, 425] on button "Greiða" at bounding box center [762, 406] width 78 height 44
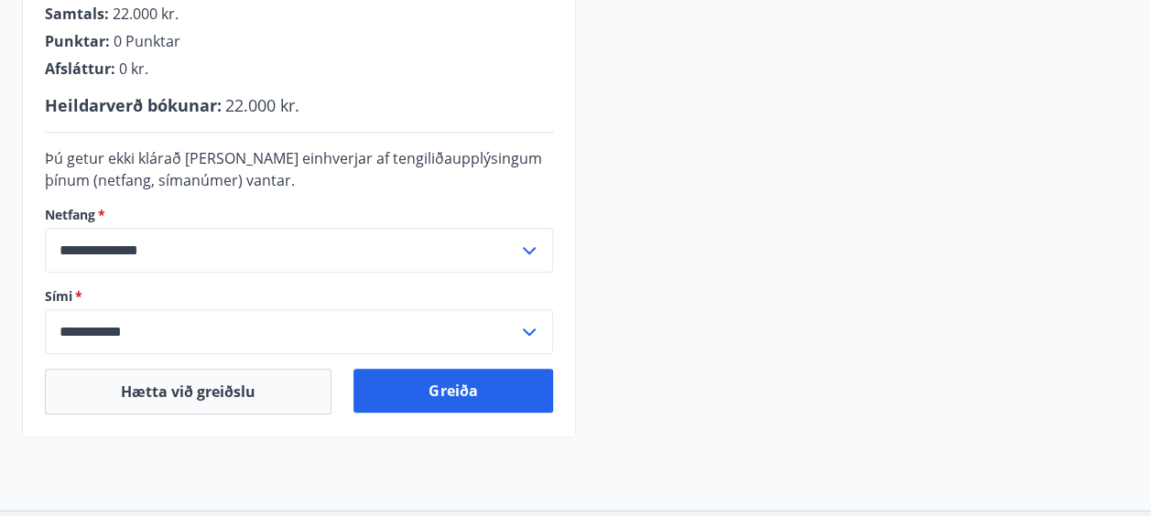
scroll to position [579, 0]
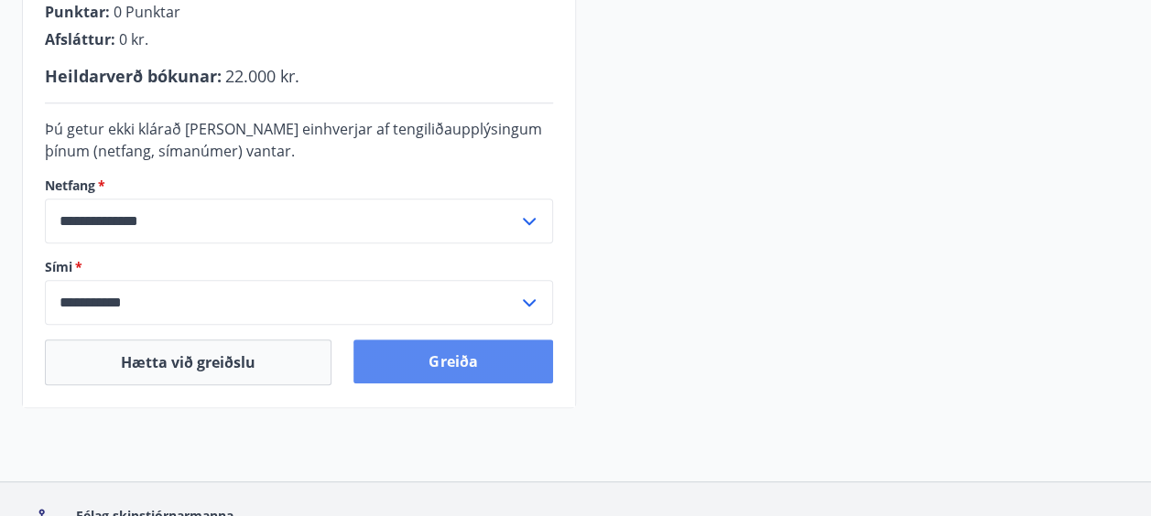
click at [448, 367] on button "Greiða" at bounding box center [452, 362] width 199 height 44
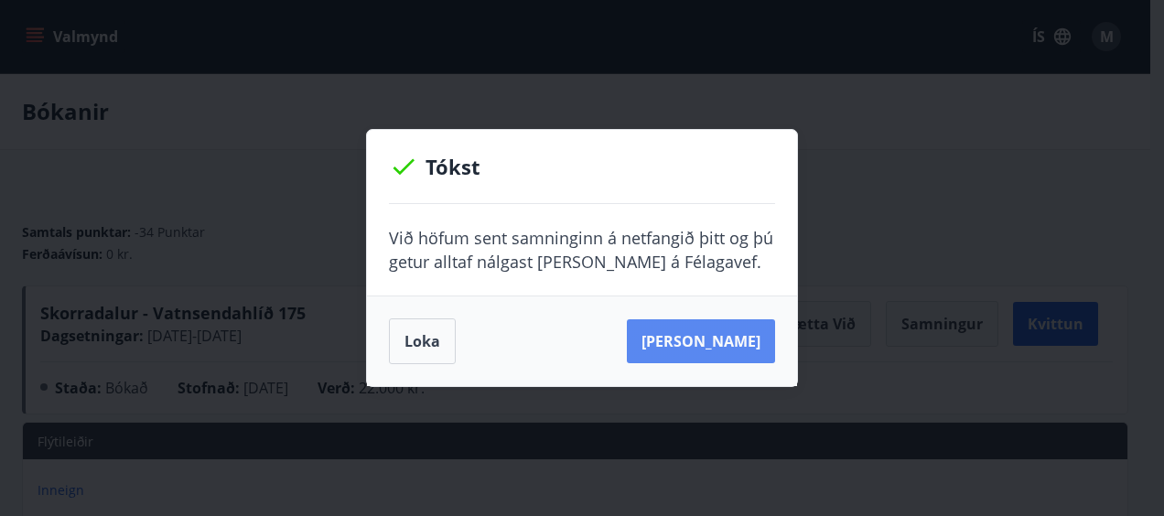
click at [703, 347] on button "Sjá samning" at bounding box center [701, 341] width 148 height 44
